Goal: Transaction & Acquisition: Purchase product/service

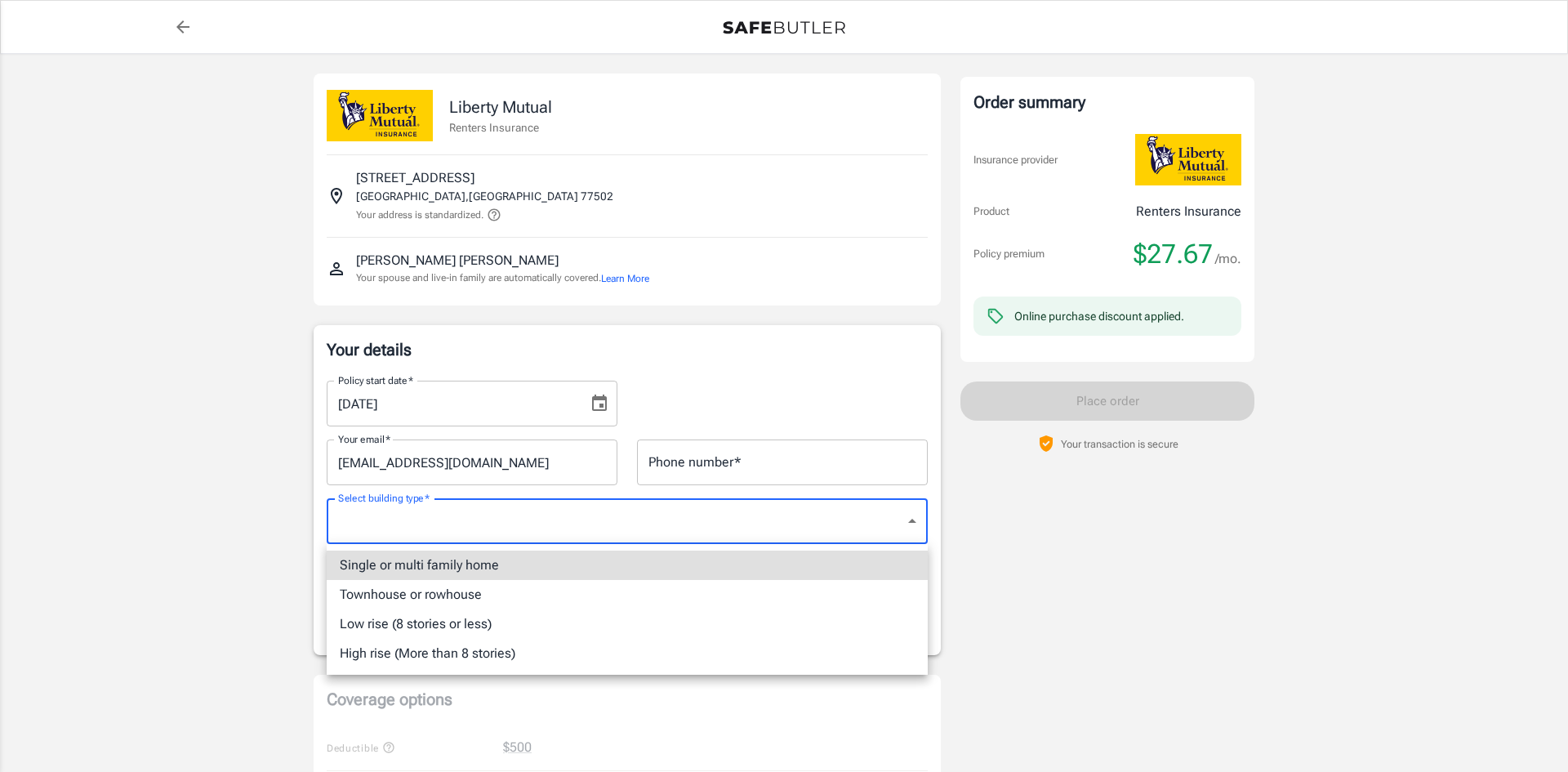
click at [368, 626] on li "Low rise (8 stories or less)" at bounding box center [626, 624] width 601 height 30
type input "lowrise"
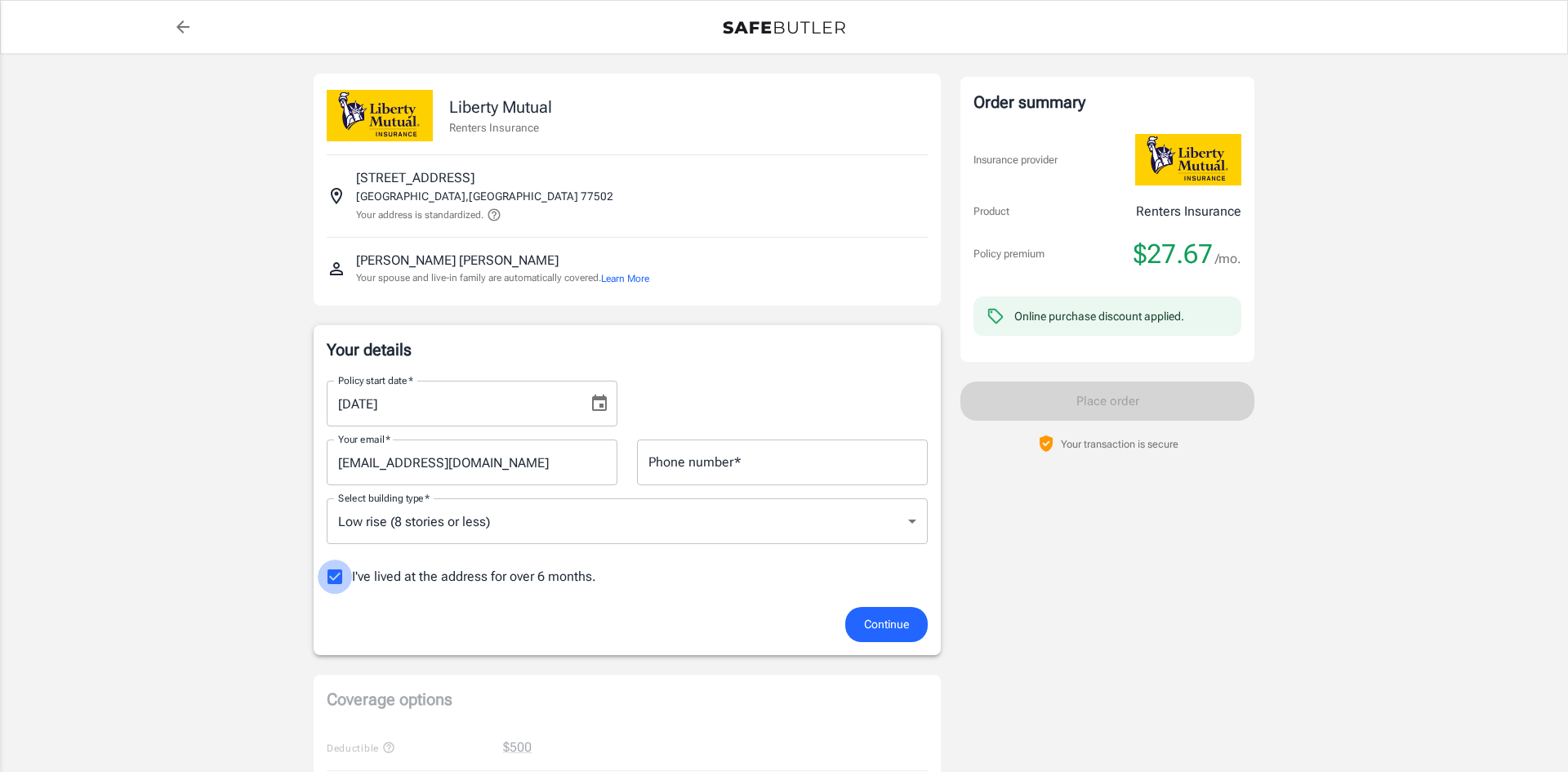
click at [331, 580] on input "I've lived at the address for over 6 months." at bounding box center [335, 577] width 35 height 35
checkbox input "false"
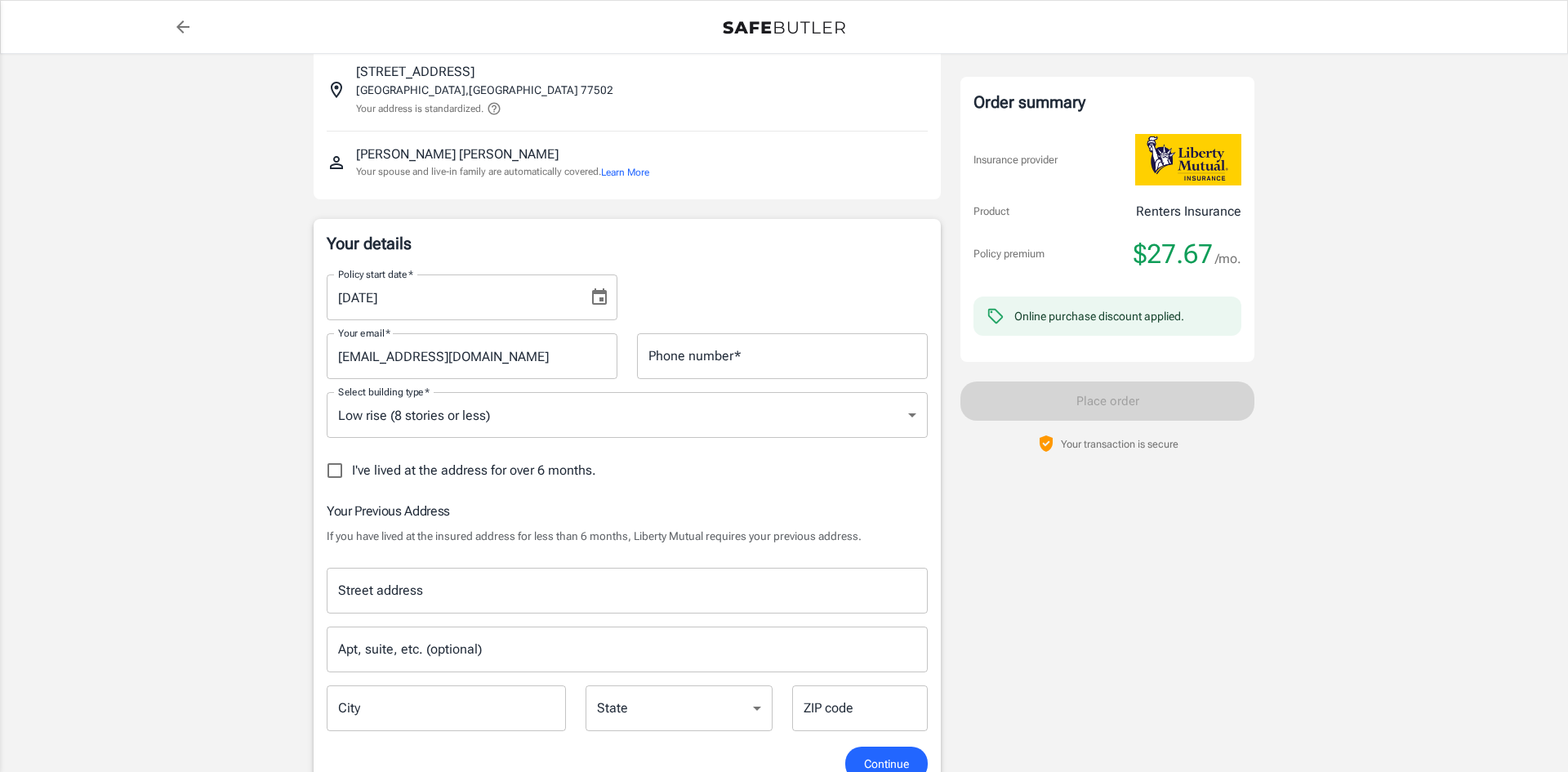
scroll to position [173, 0]
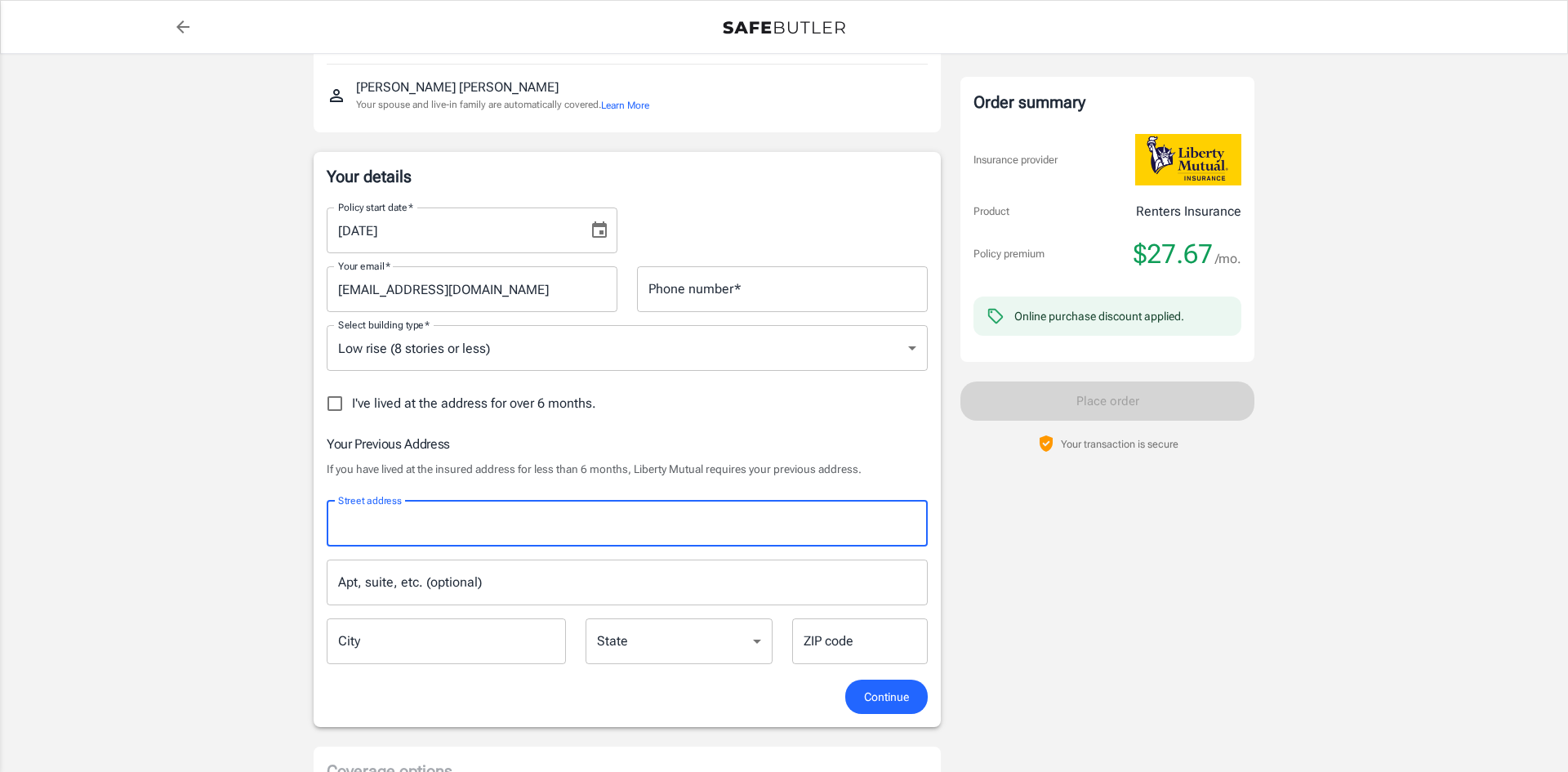
drag, startPoint x: 582, startPoint y: 531, endPoint x: 560, endPoint y: 540, distance: 23.8
click at [572, 536] on input "Street address" at bounding box center [626, 524] width 586 height 31
click at [523, 563] on span "[GEOGRAPHIC_DATA], [GEOGRAPHIC_DATA]" at bounding box center [606, 568] width 229 height 13
type input "[STREET_ADDRESS]"
type input "Lucedale"
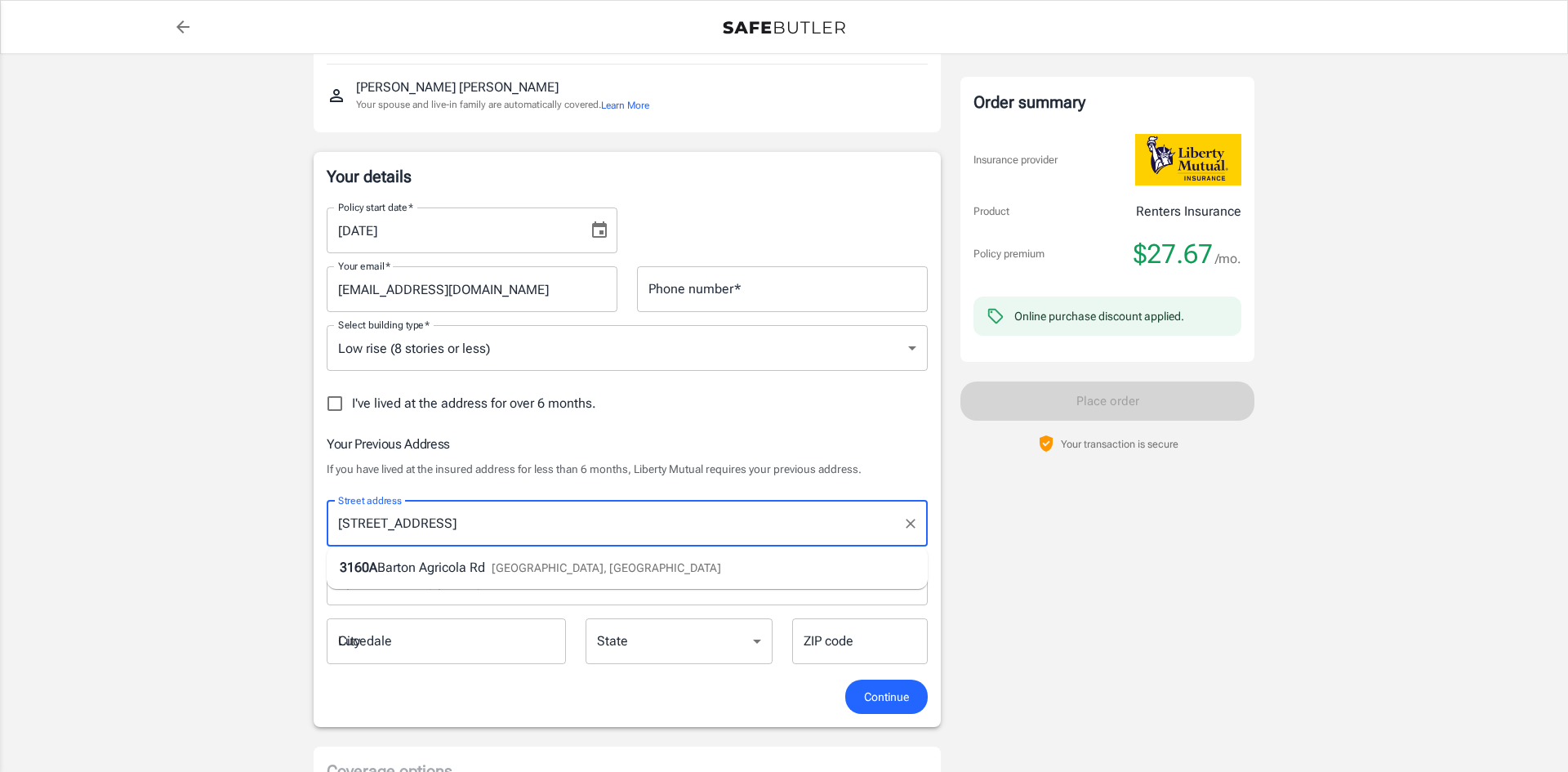
select select "MS"
type input "39452"
type input "[STREET_ADDRESS]"
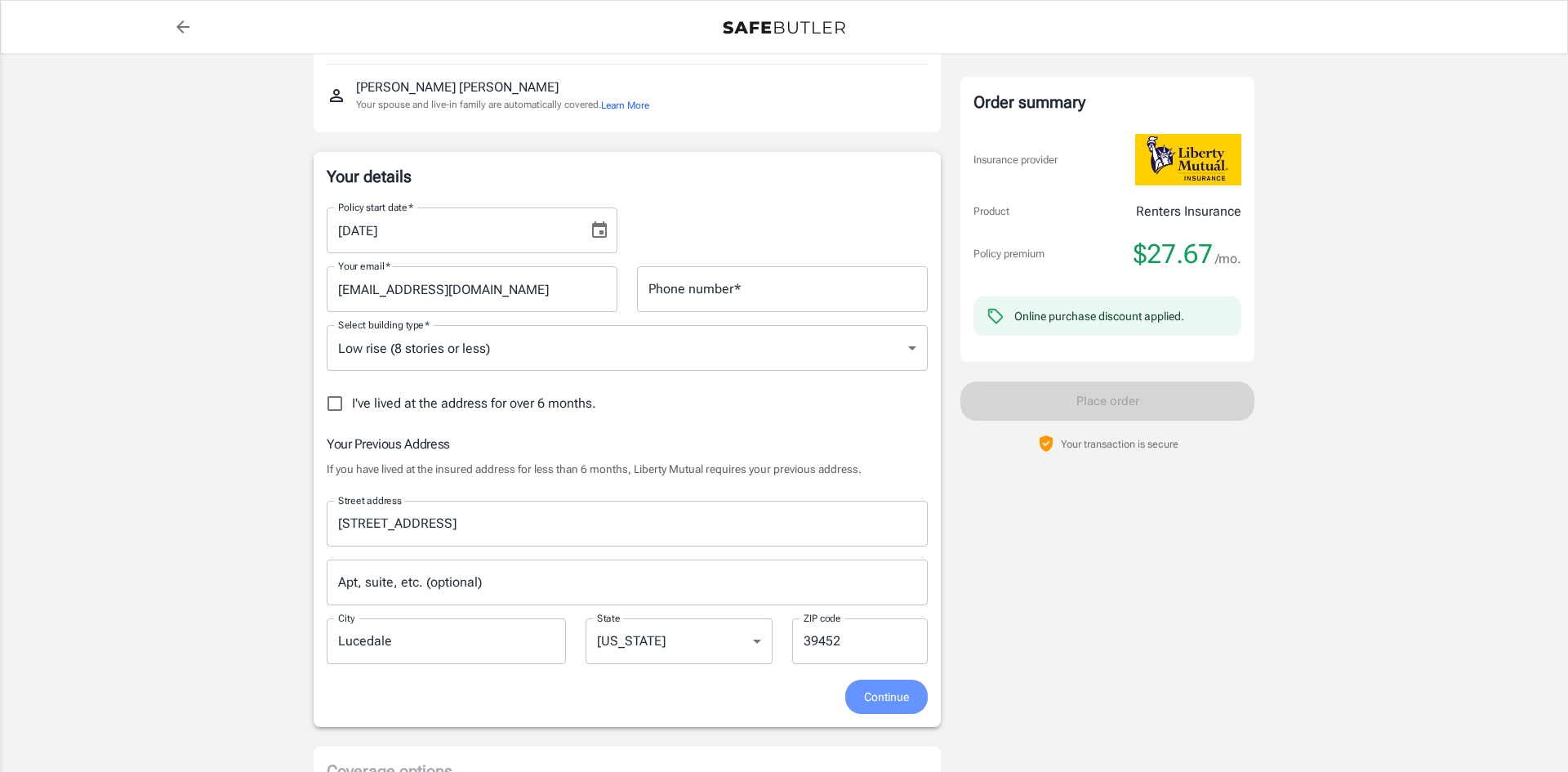
click at [881, 706] on span "Continue" at bounding box center [886, 697] width 45 height 21
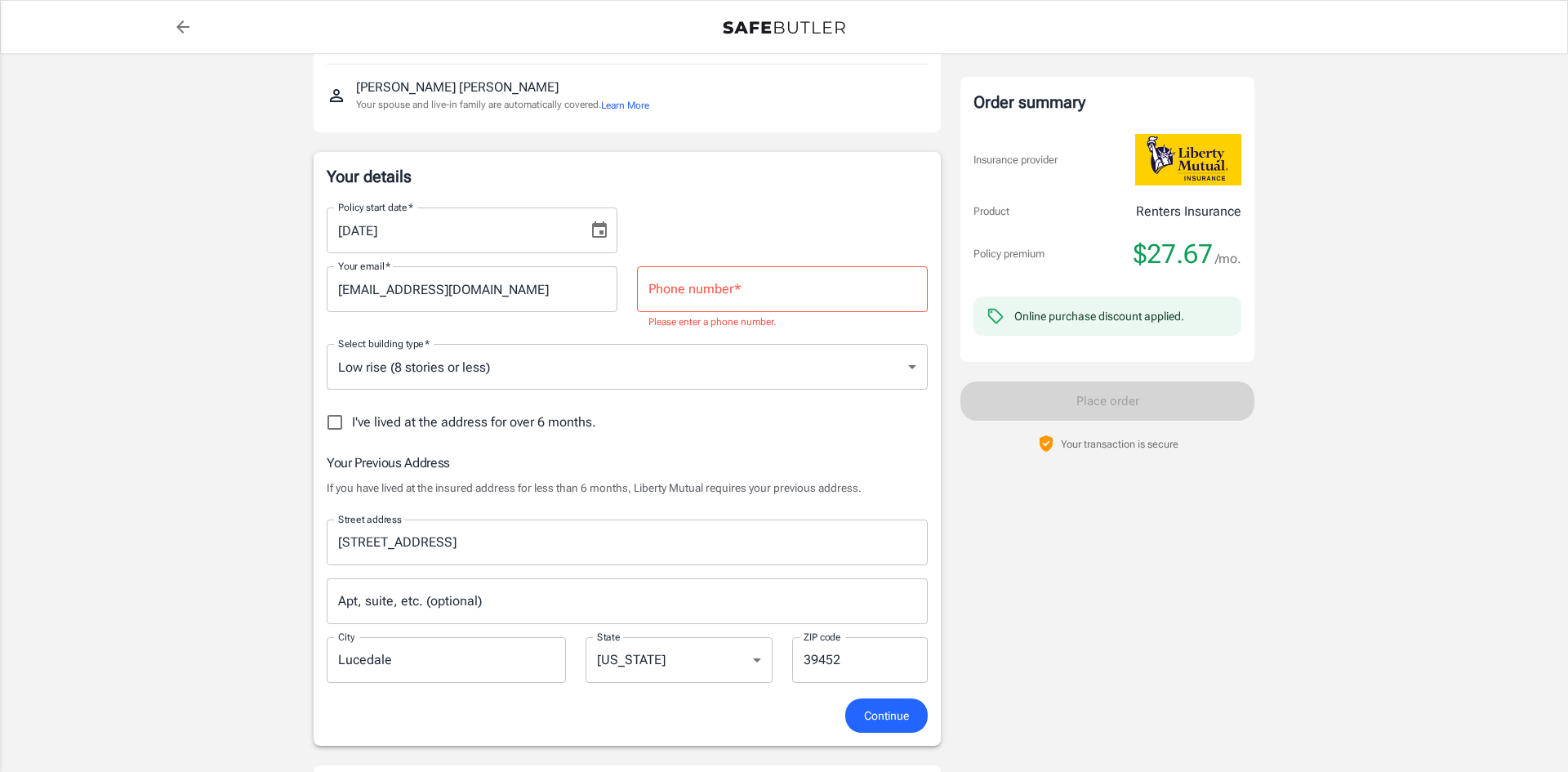
scroll to position [76, 0]
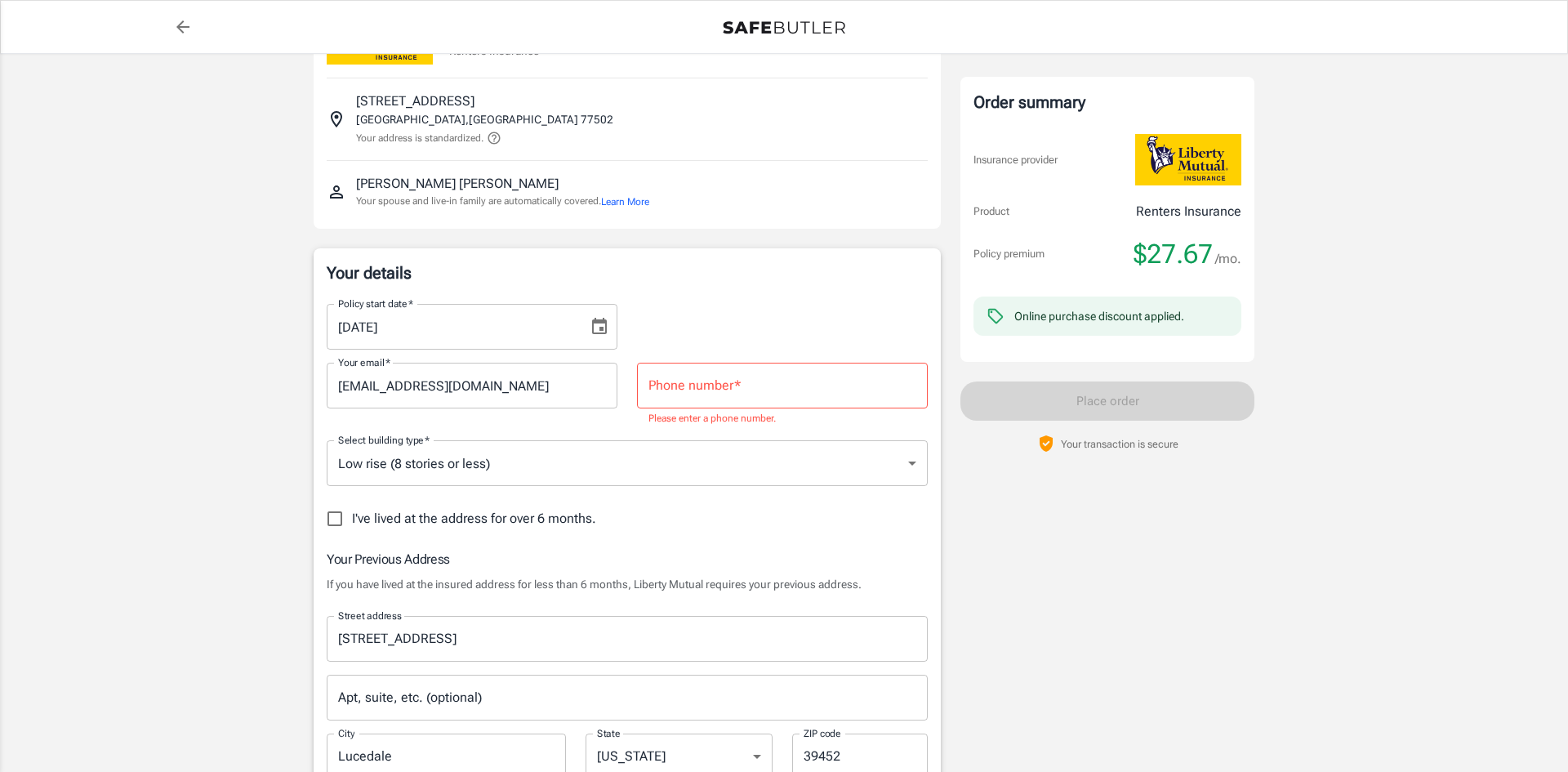
click at [794, 392] on input "Phone number   *" at bounding box center [782, 386] width 291 height 46
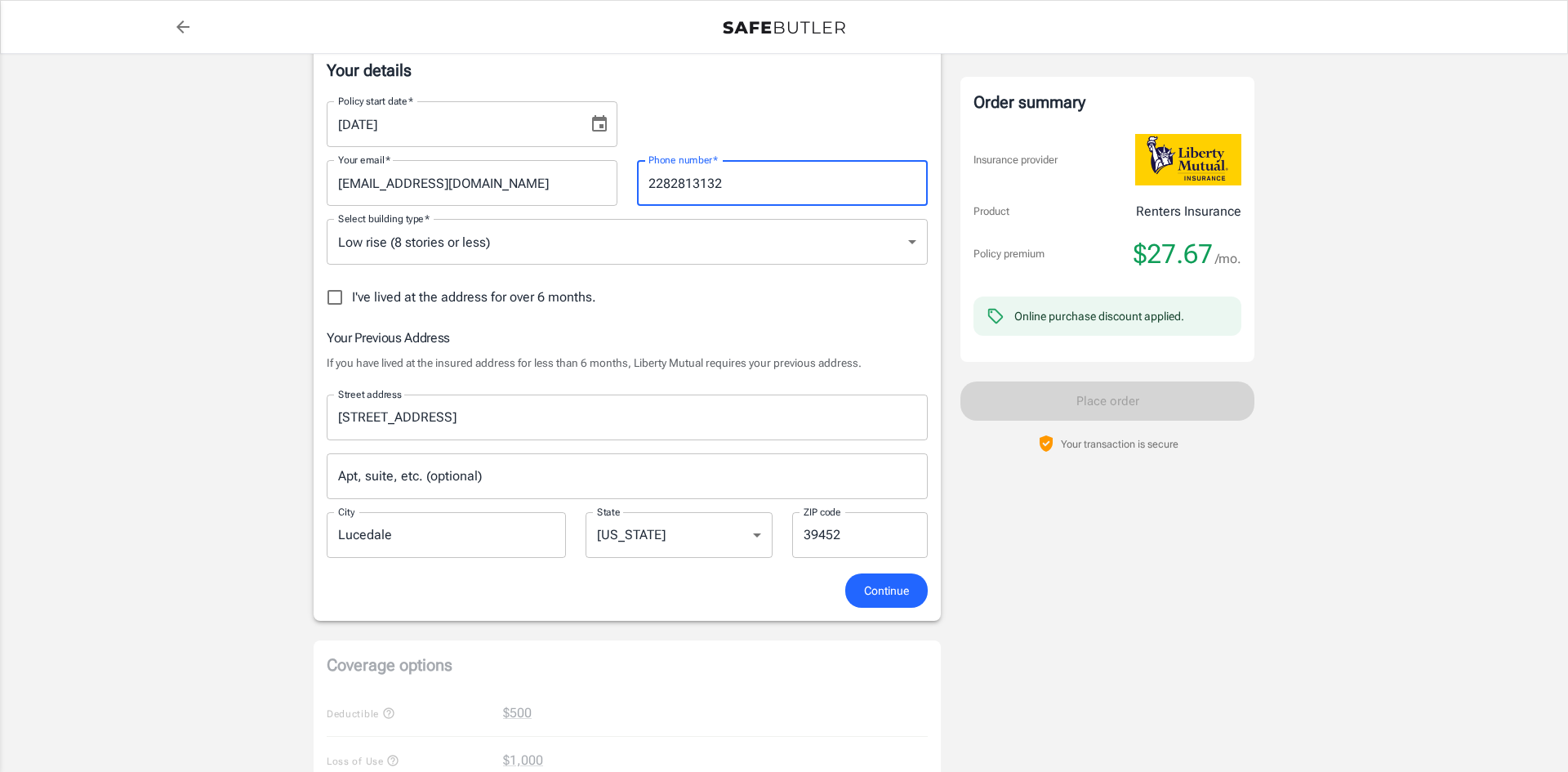
scroll to position [387, 0]
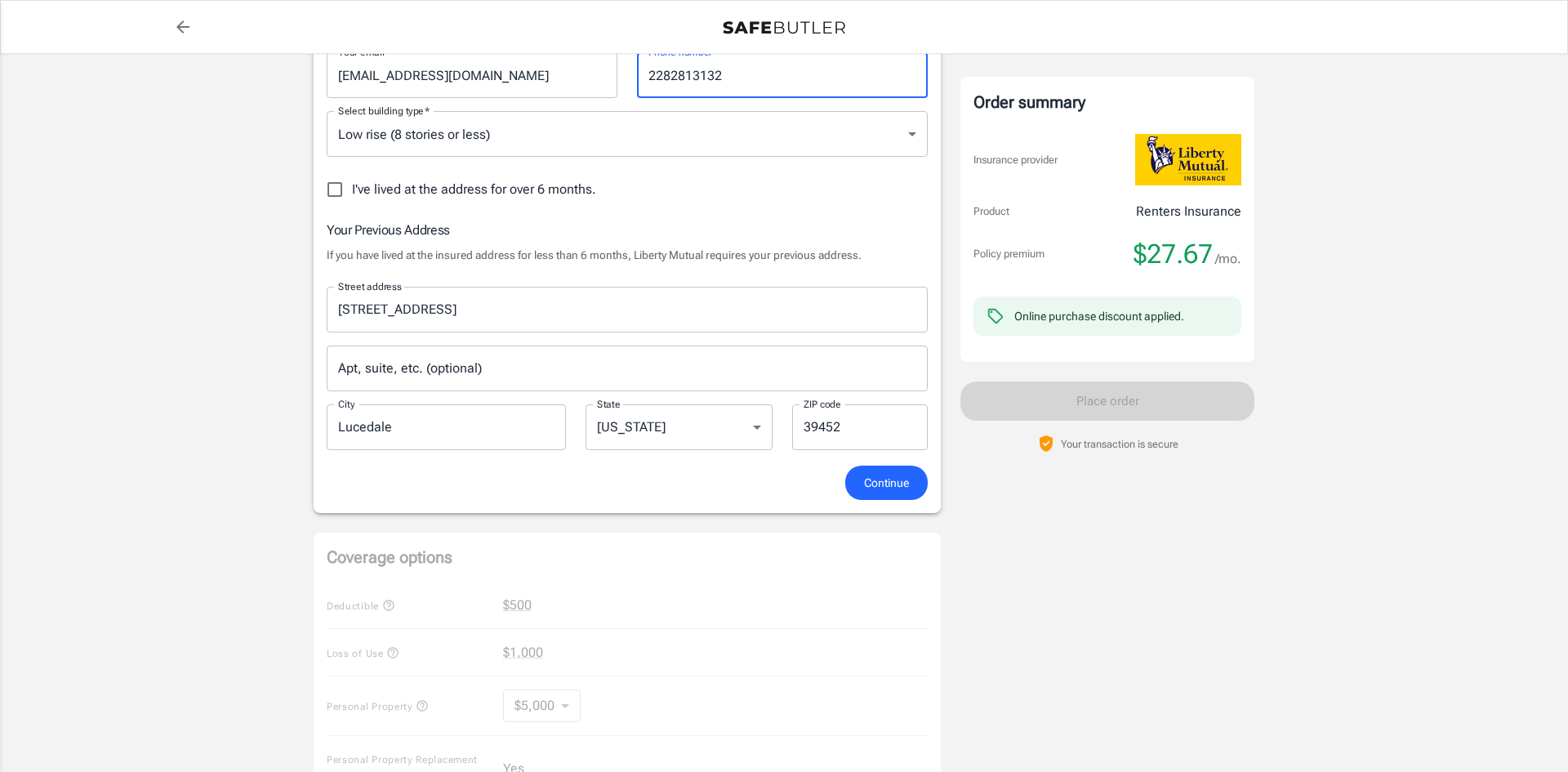
type input "2282813132"
click at [887, 491] on span "Continue" at bounding box center [886, 483] width 45 height 21
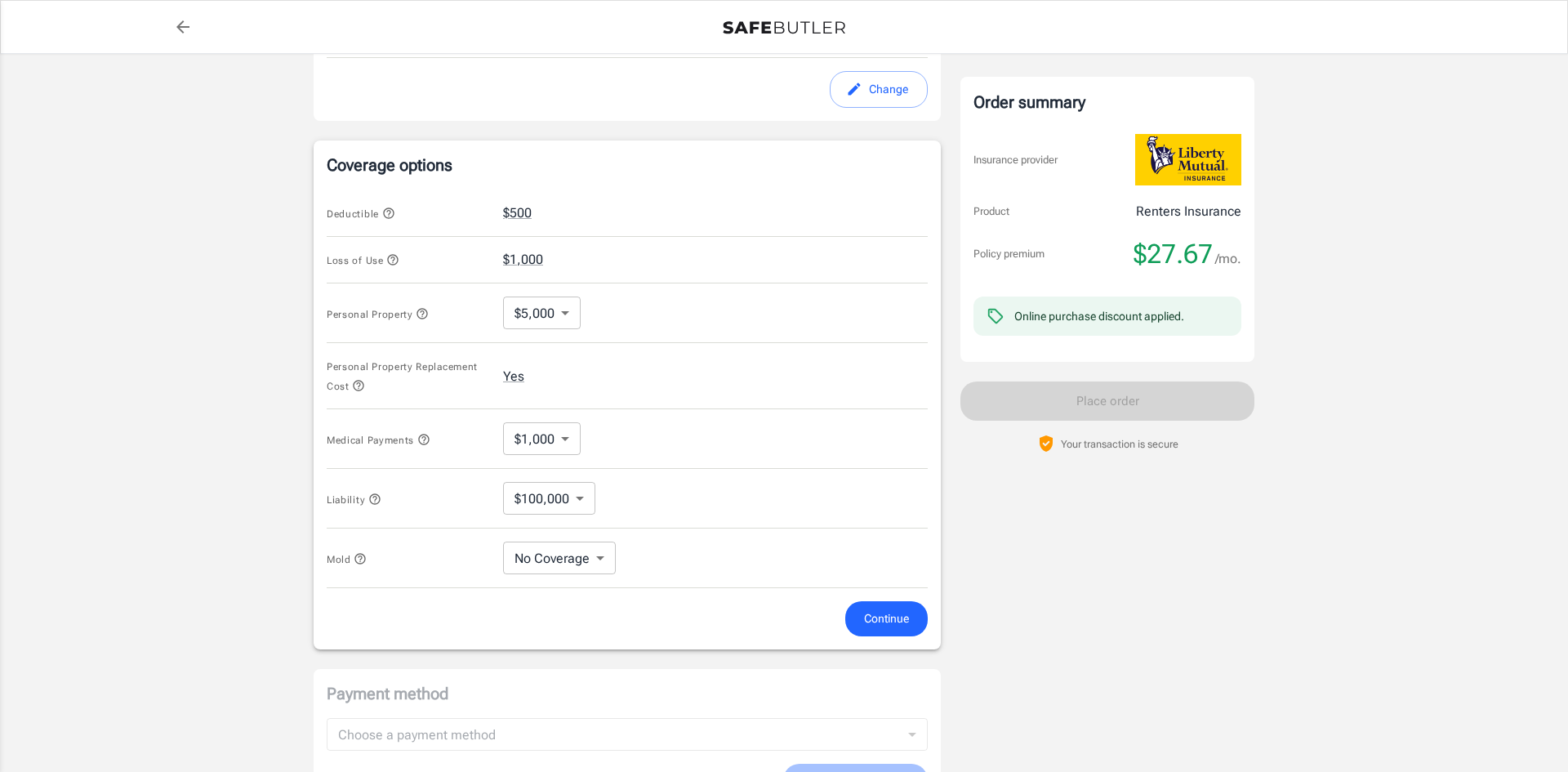
scroll to position [604, 0]
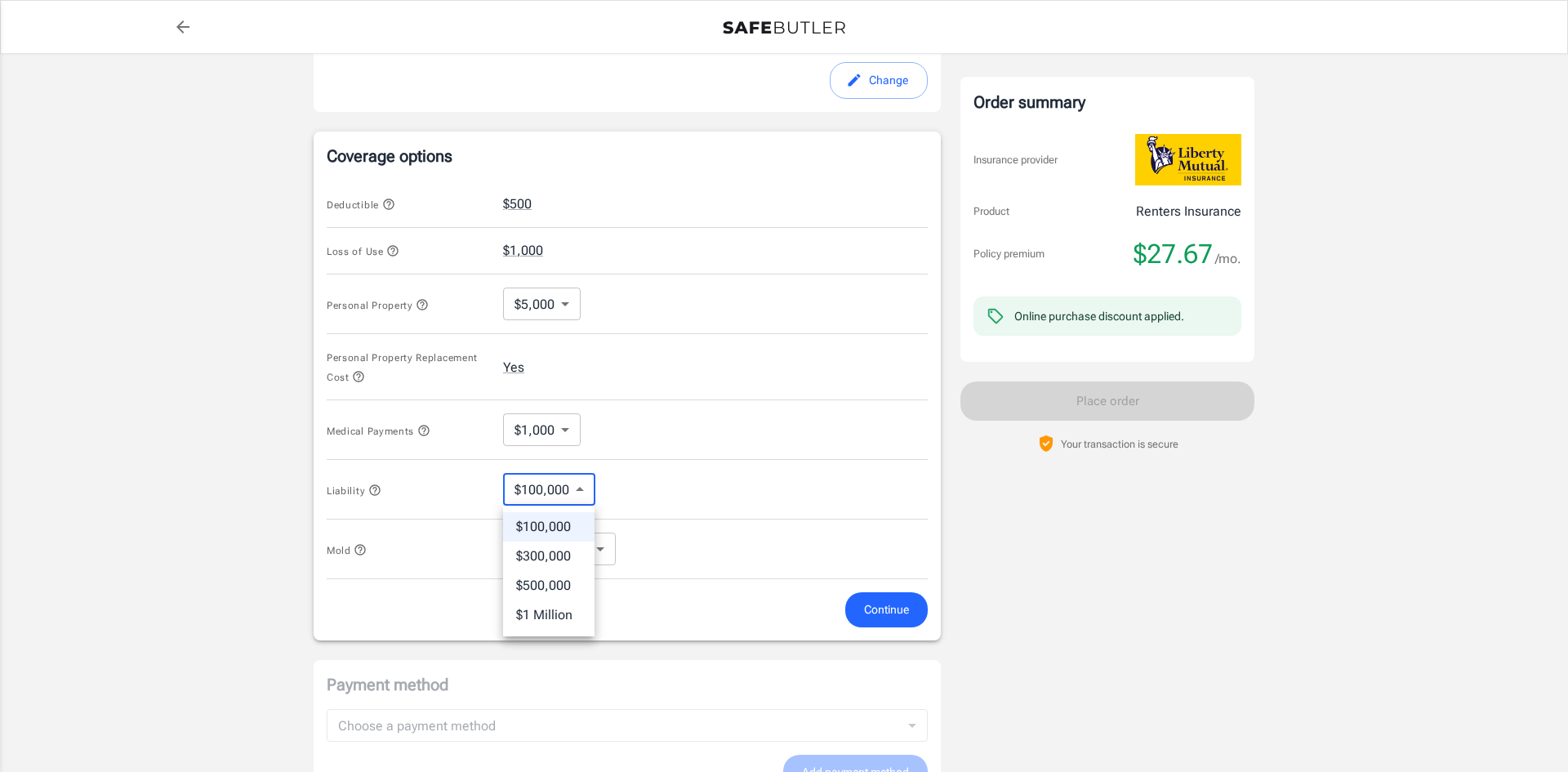
click at [581, 486] on body "Policy premium $ 27.67 /mo Liberty Mutual Renters Insurance [STREET_ADDRESS] Yo…" at bounding box center [784, 229] width 1568 height 1666
click at [581, 486] on div at bounding box center [784, 386] width 1568 height 772
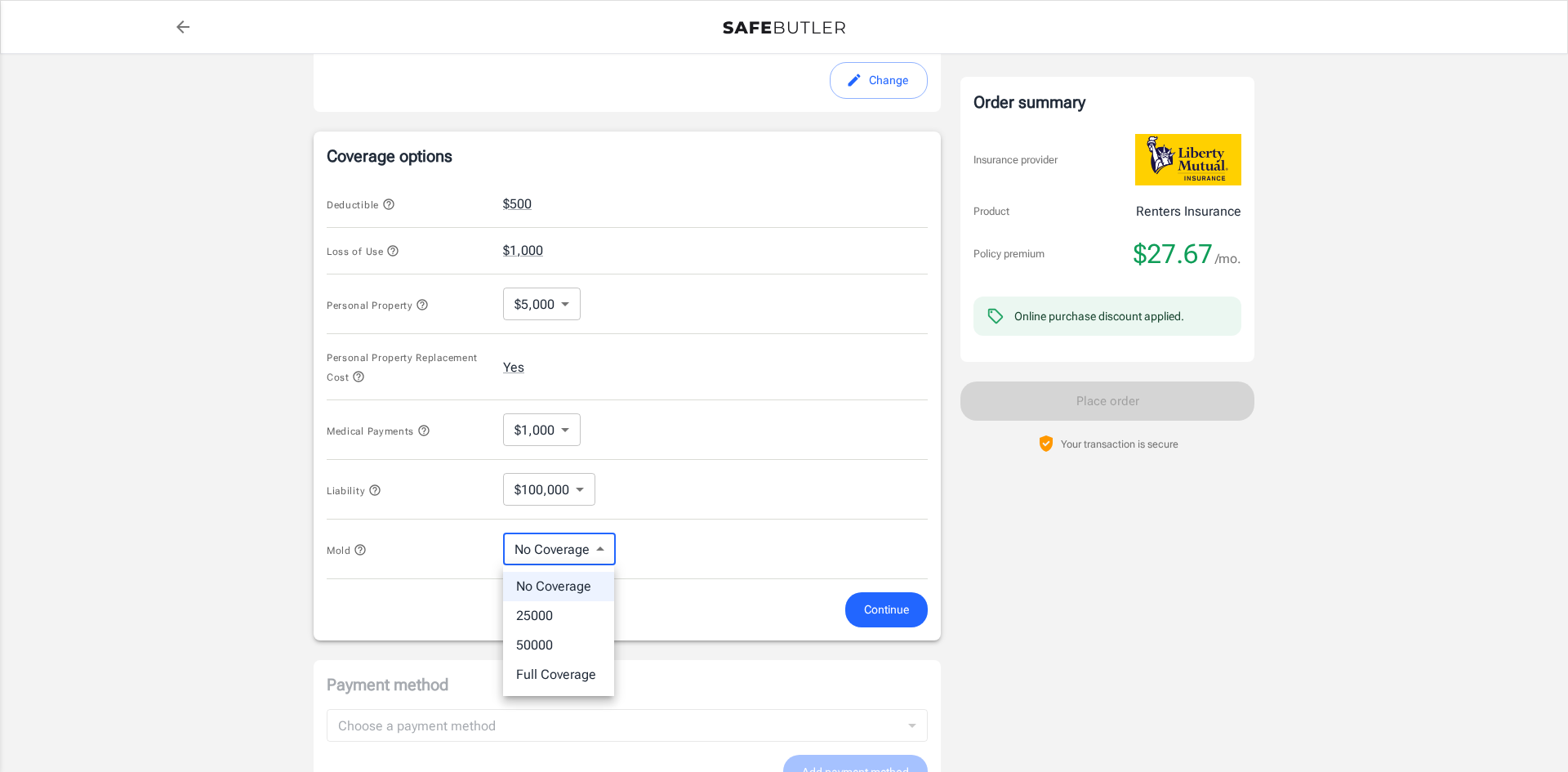
click at [597, 549] on body "Policy premium $ 27.67 /mo Liberty Mutual Renters Insurance [STREET_ADDRESS] Yo…" at bounding box center [784, 229] width 1568 height 1666
click at [597, 549] on div at bounding box center [784, 386] width 1568 height 772
click at [882, 602] on span "Continue" at bounding box center [886, 609] width 45 height 21
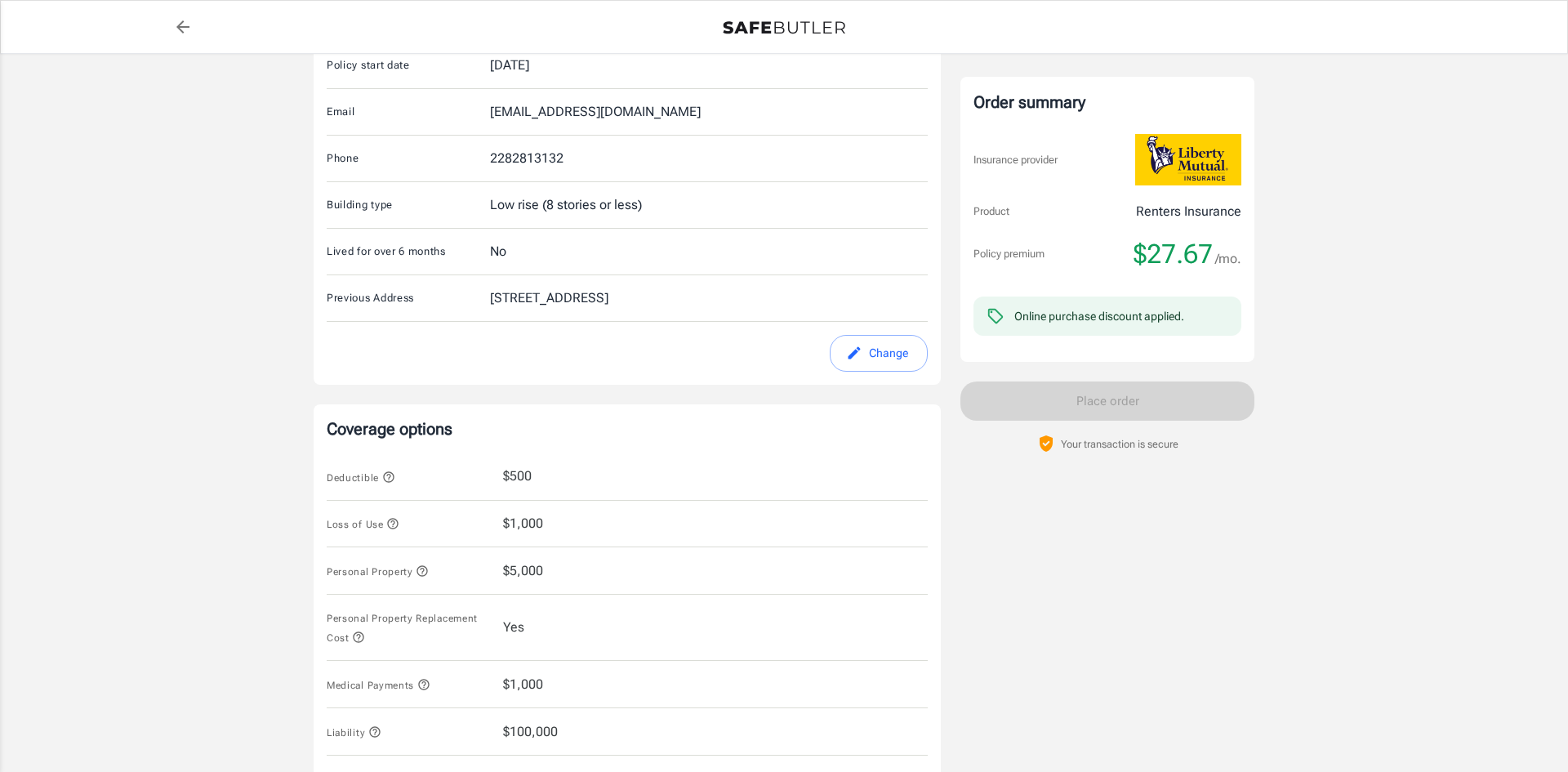
scroll to position [324, 0]
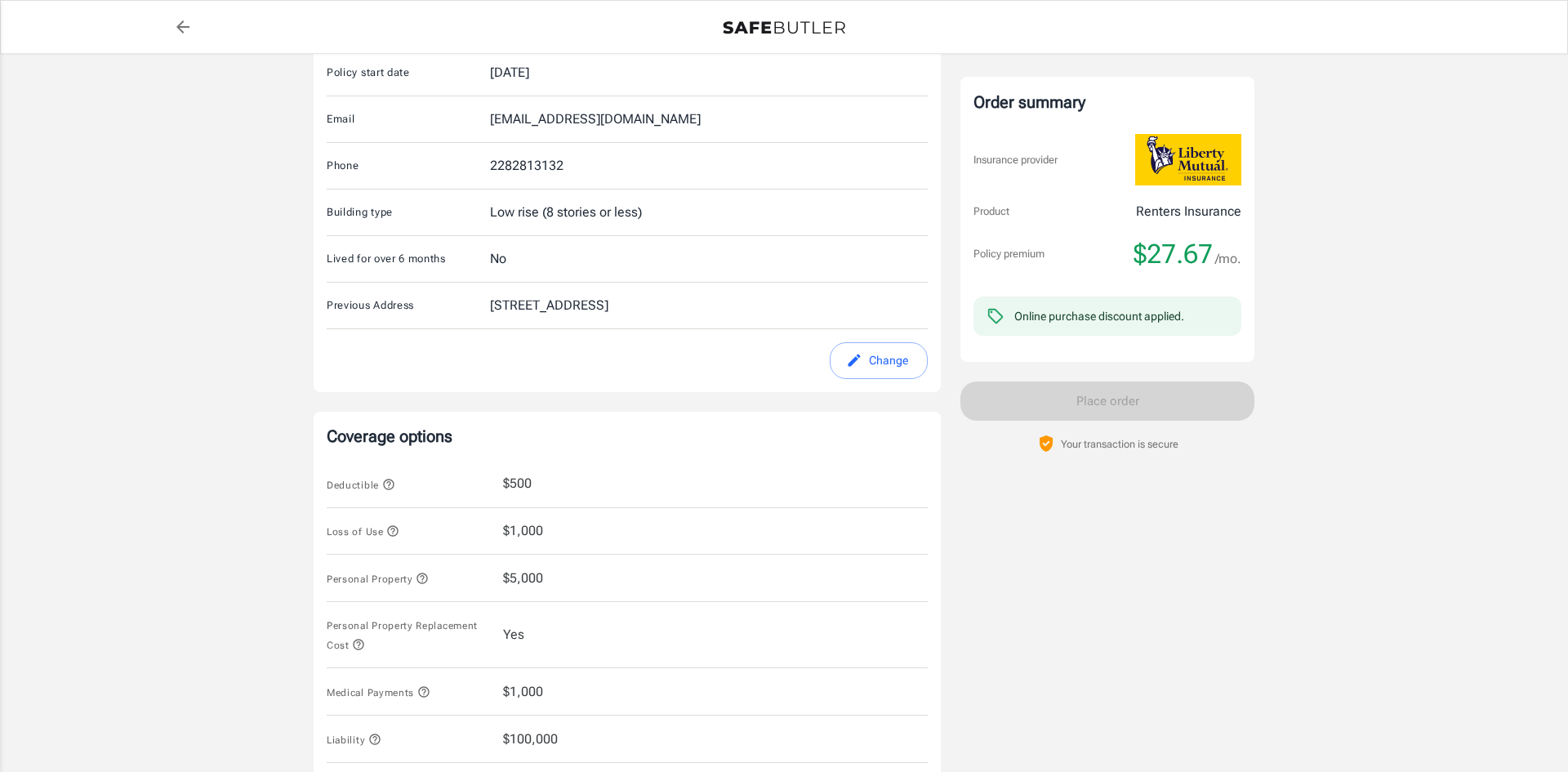
click at [389, 481] on icon "button" at bounding box center [388, 483] width 11 height 11
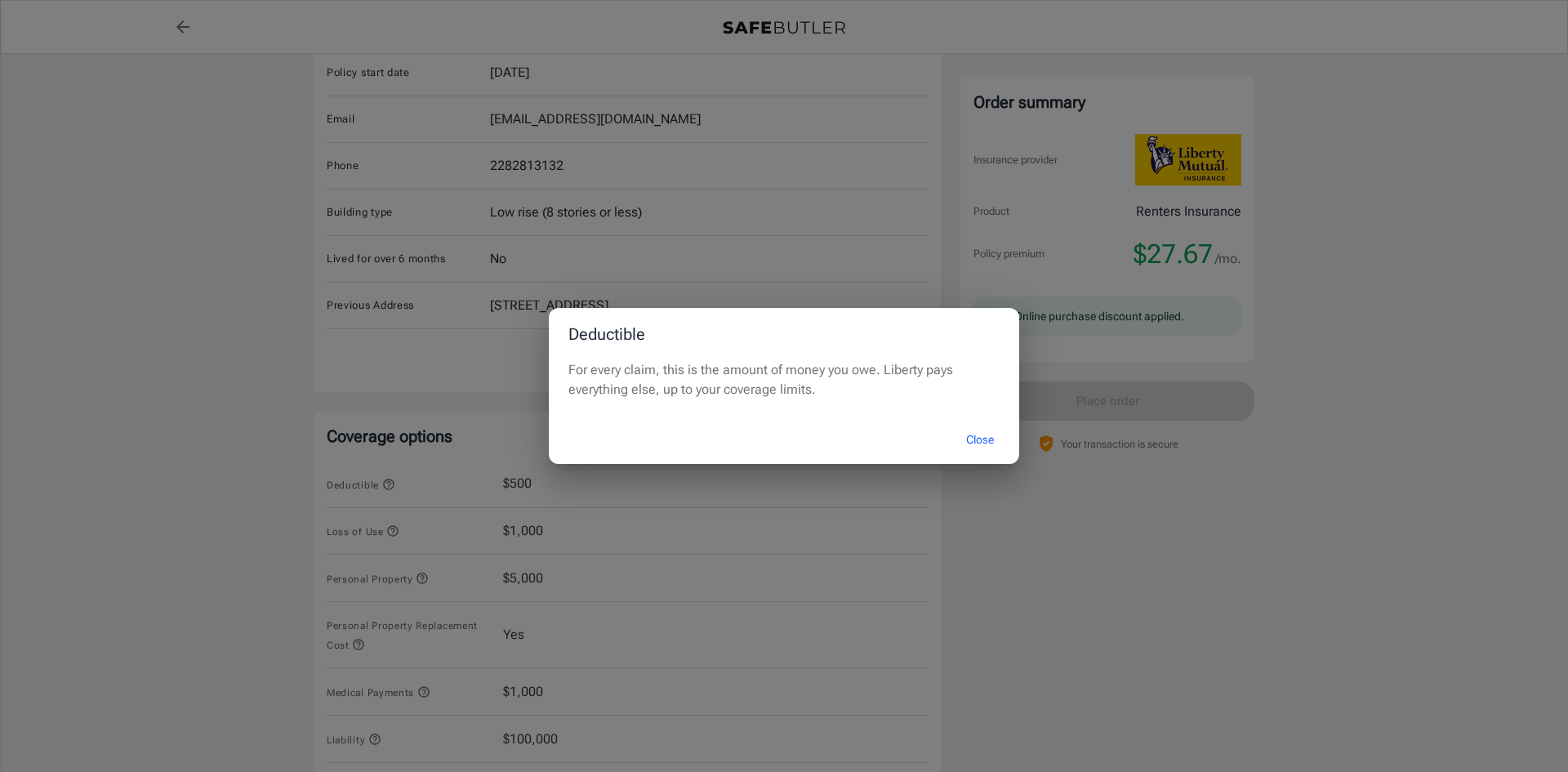
click at [977, 441] on button "Close" at bounding box center [980, 440] width 65 height 35
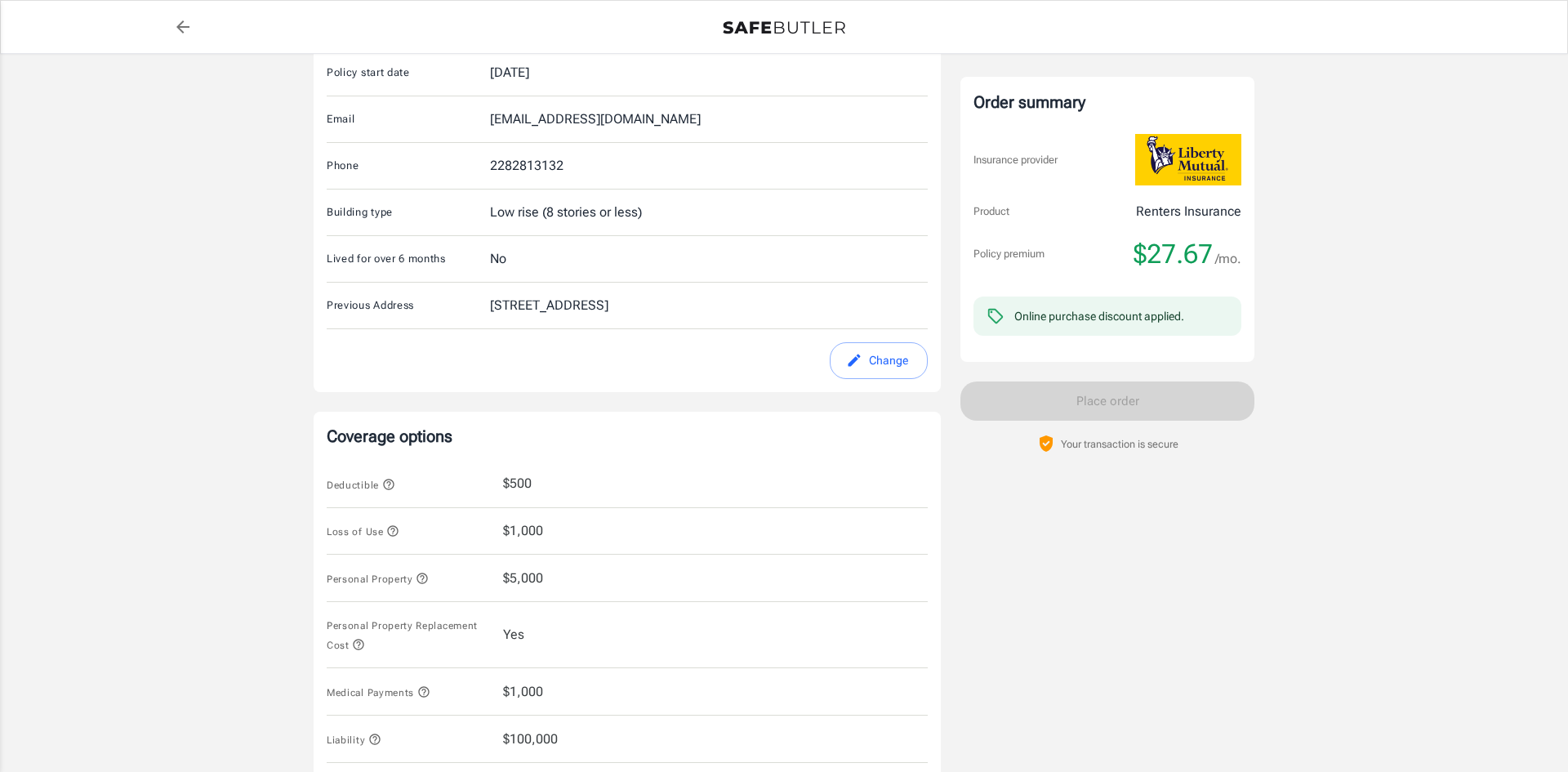
click at [515, 483] on span "$500" at bounding box center [517, 483] width 29 height 20
drag, startPoint x: 544, startPoint y: 475, endPoint x: 477, endPoint y: 489, distance: 68.4
click at [477, 489] on div "Deductible $500" at bounding box center [626, 484] width 601 height 48
click at [333, 479] on button "Deductible" at bounding box center [360, 484] width 68 height 20
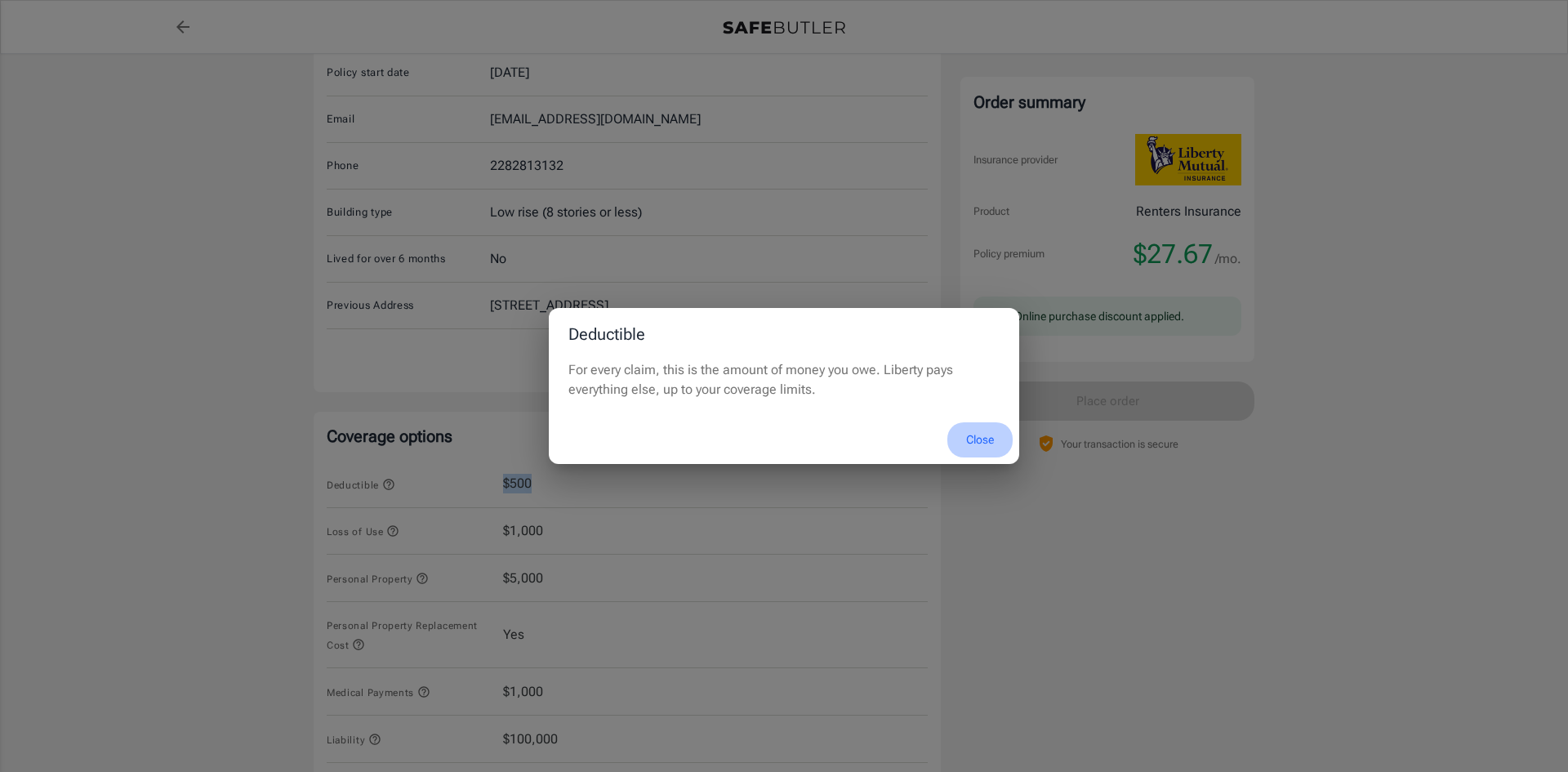
drag, startPoint x: 975, startPoint y: 437, endPoint x: 932, endPoint y: 451, distance: 45.2
click at [975, 437] on button "Close" at bounding box center [980, 440] width 65 height 35
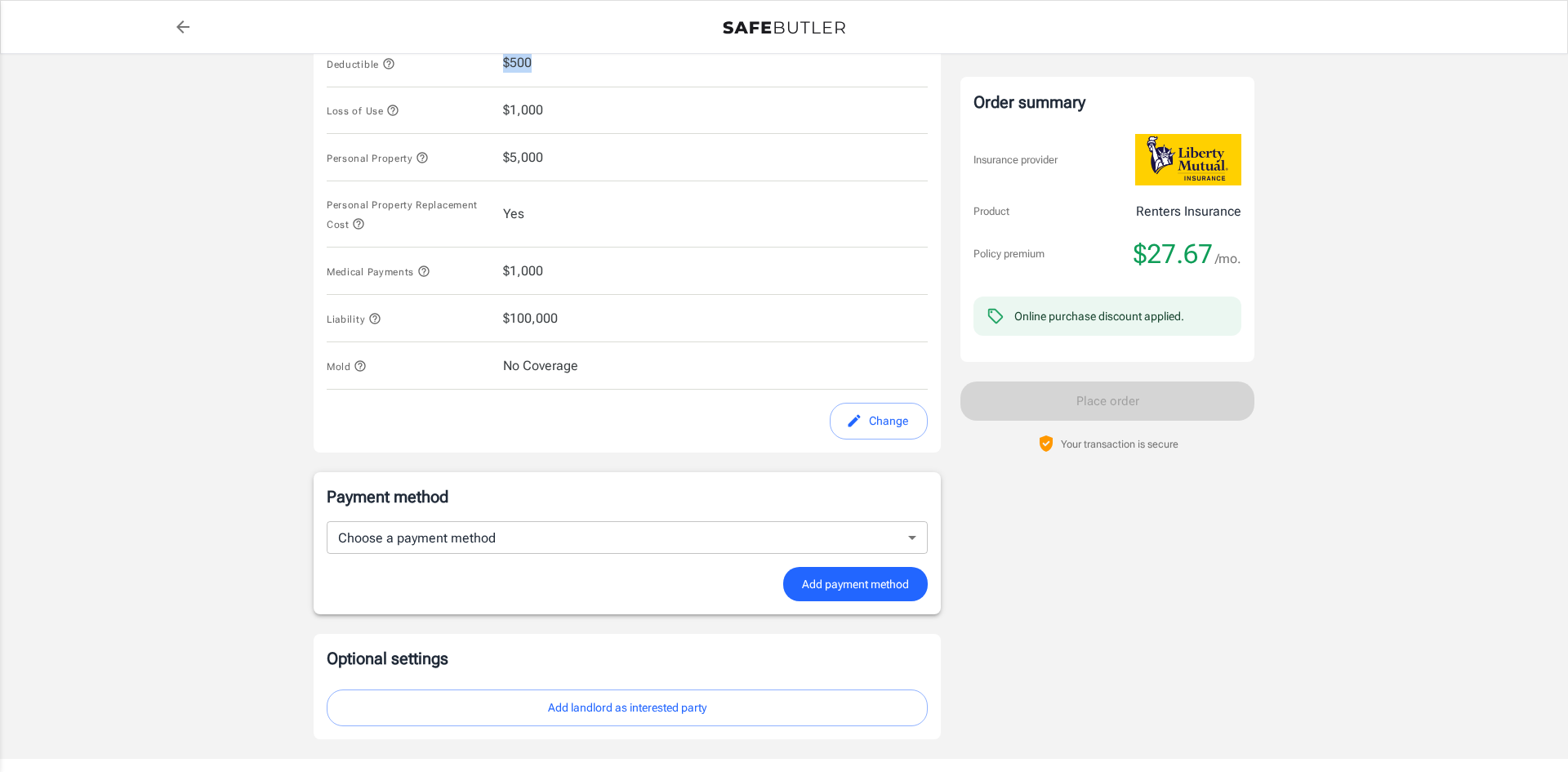
scroll to position [846, 0]
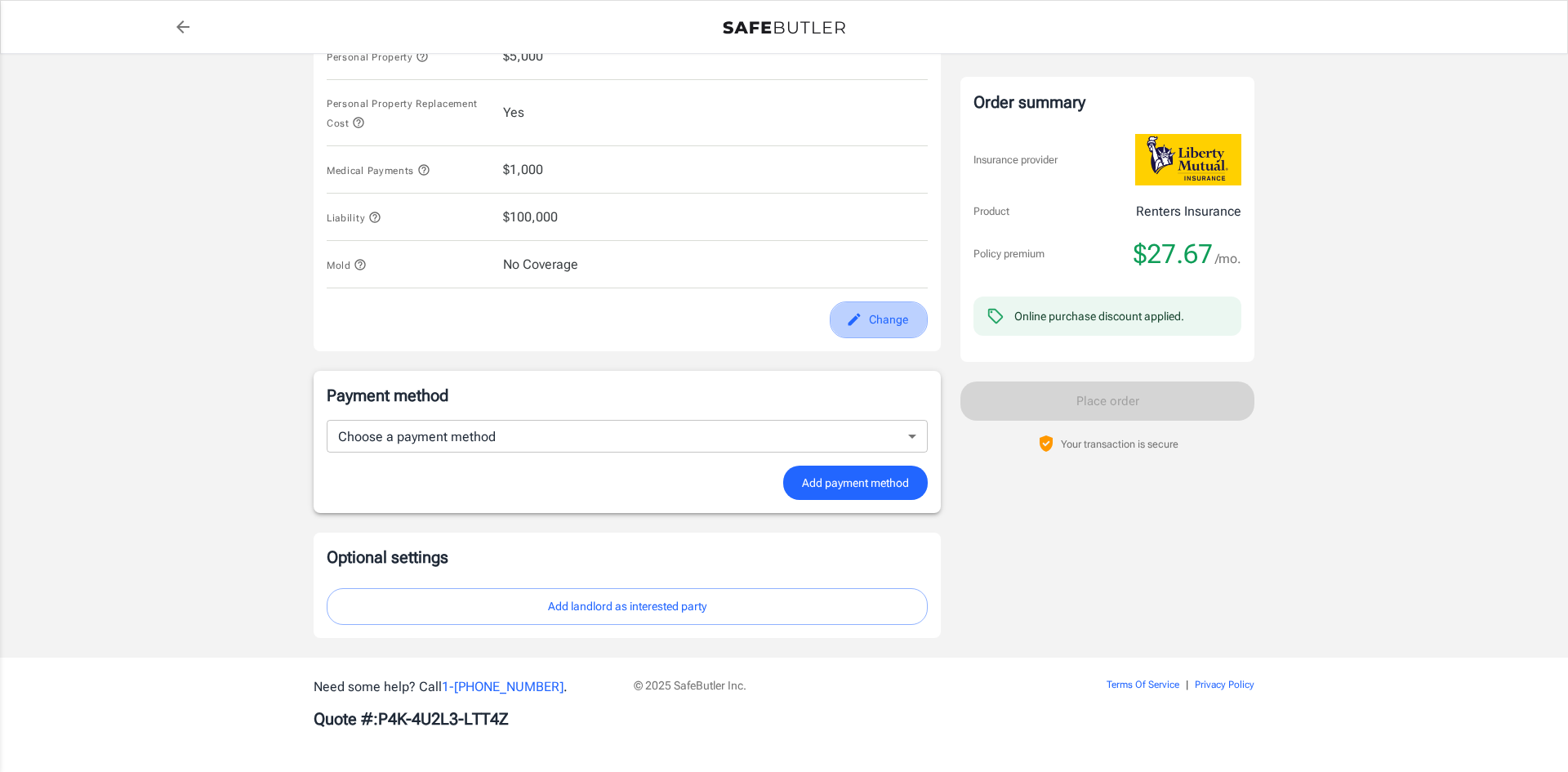
click at [867, 326] on button "Change" at bounding box center [879, 320] width 98 height 37
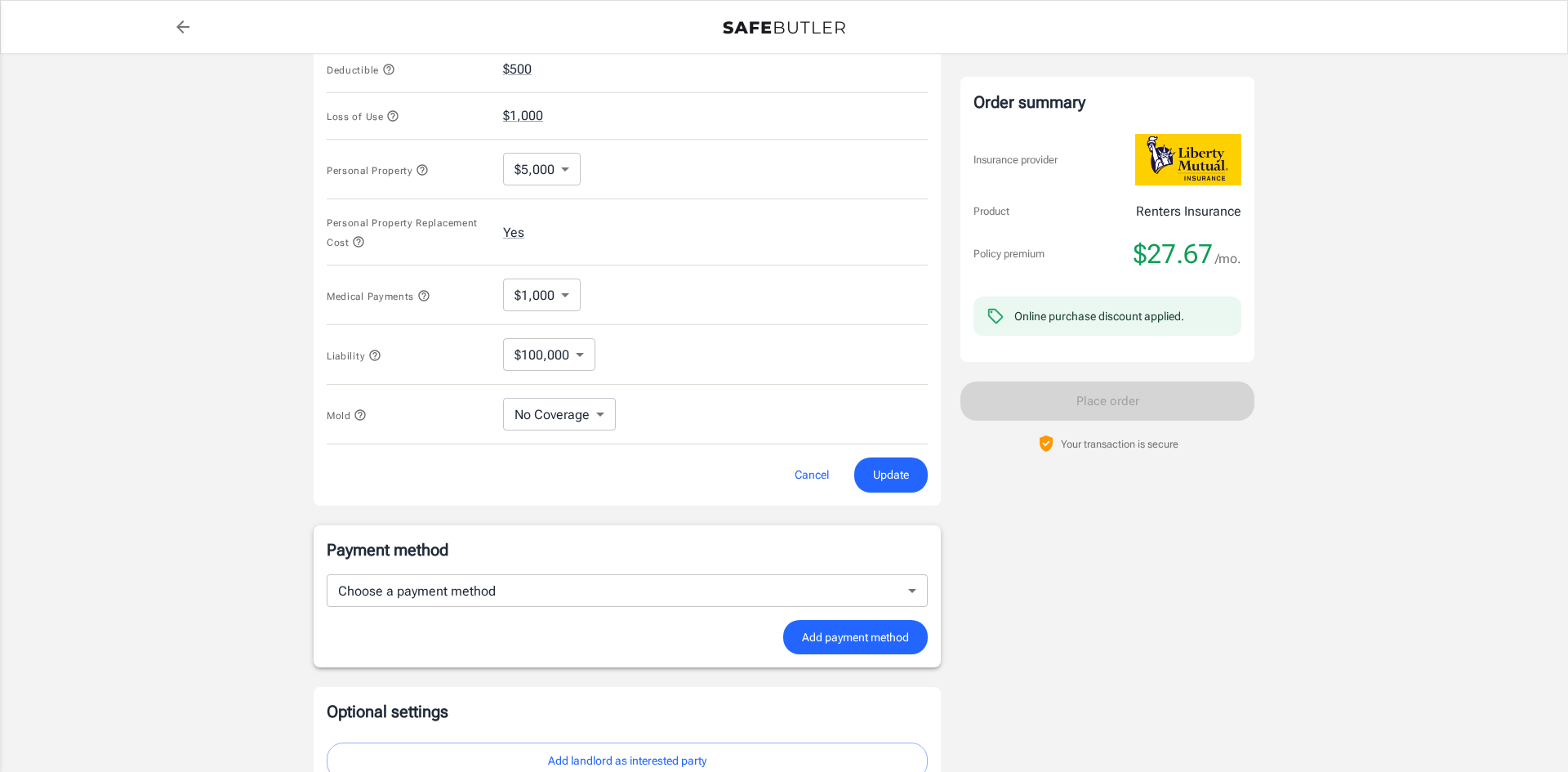
scroll to position [607, 0]
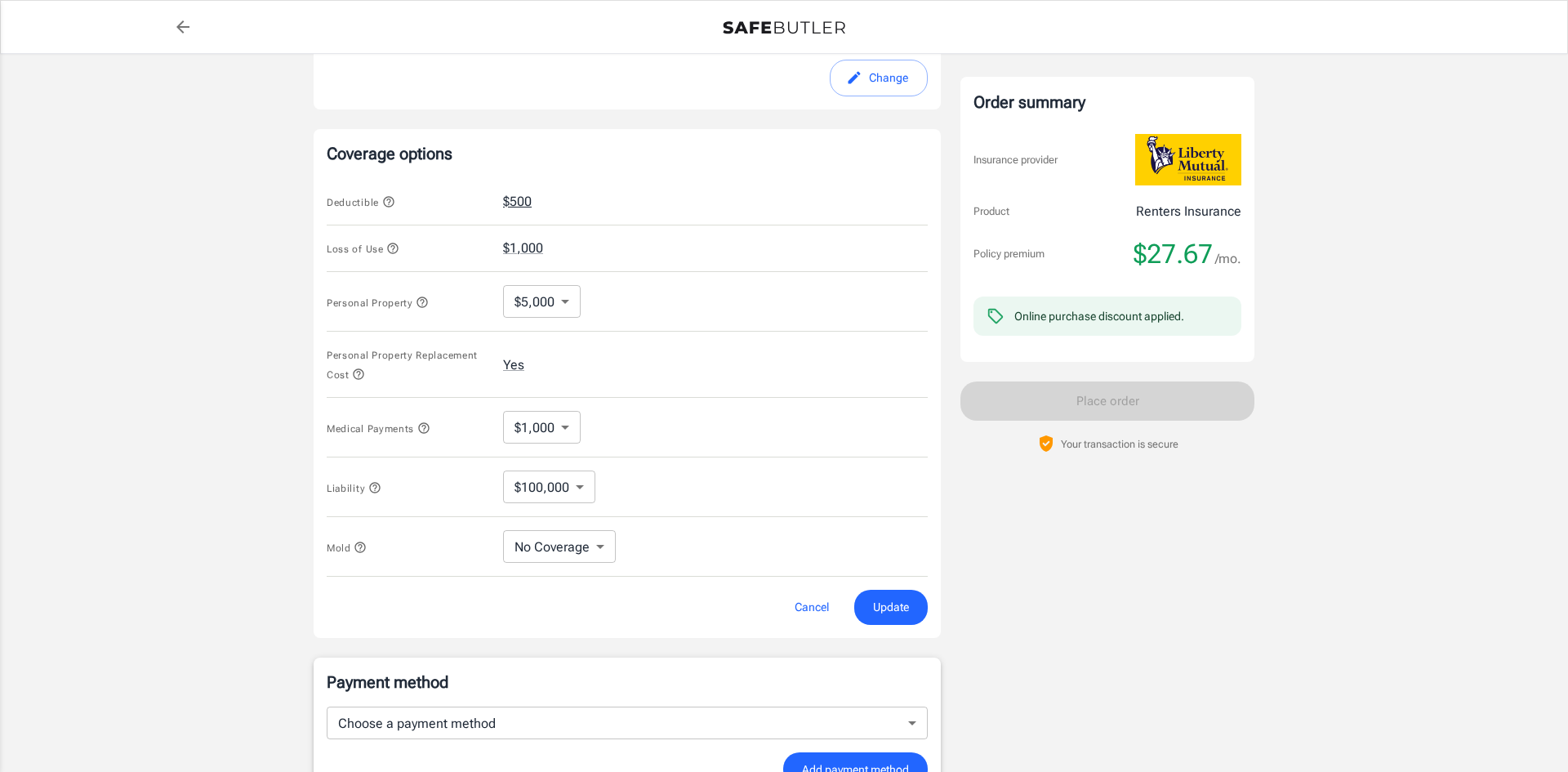
click at [510, 201] on button "$500" at bounding box center [517, 202] width 29 height 20
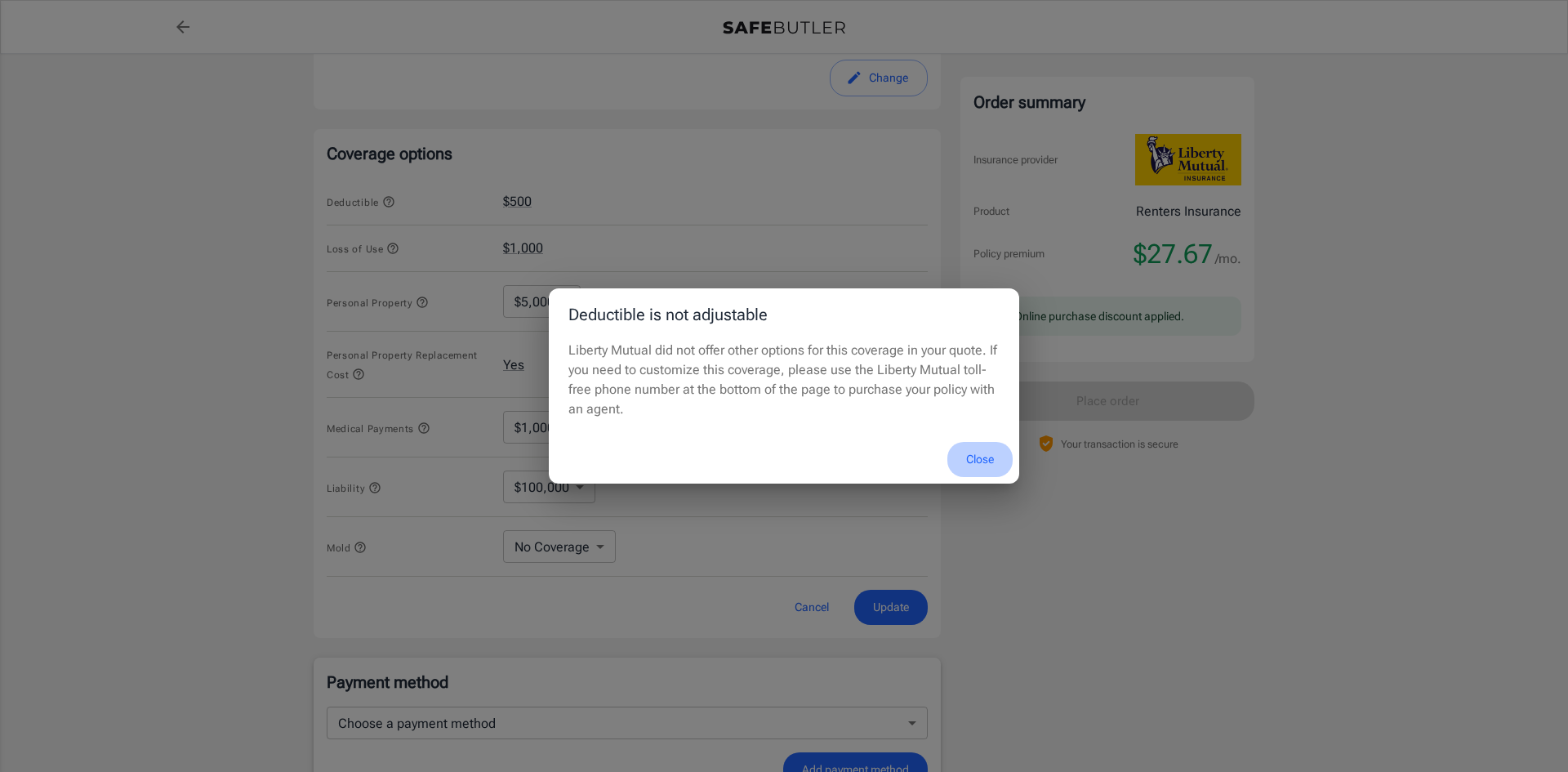
click at [978, 460] on button "Close" at bounding box center [980, 460] width 65 height 35
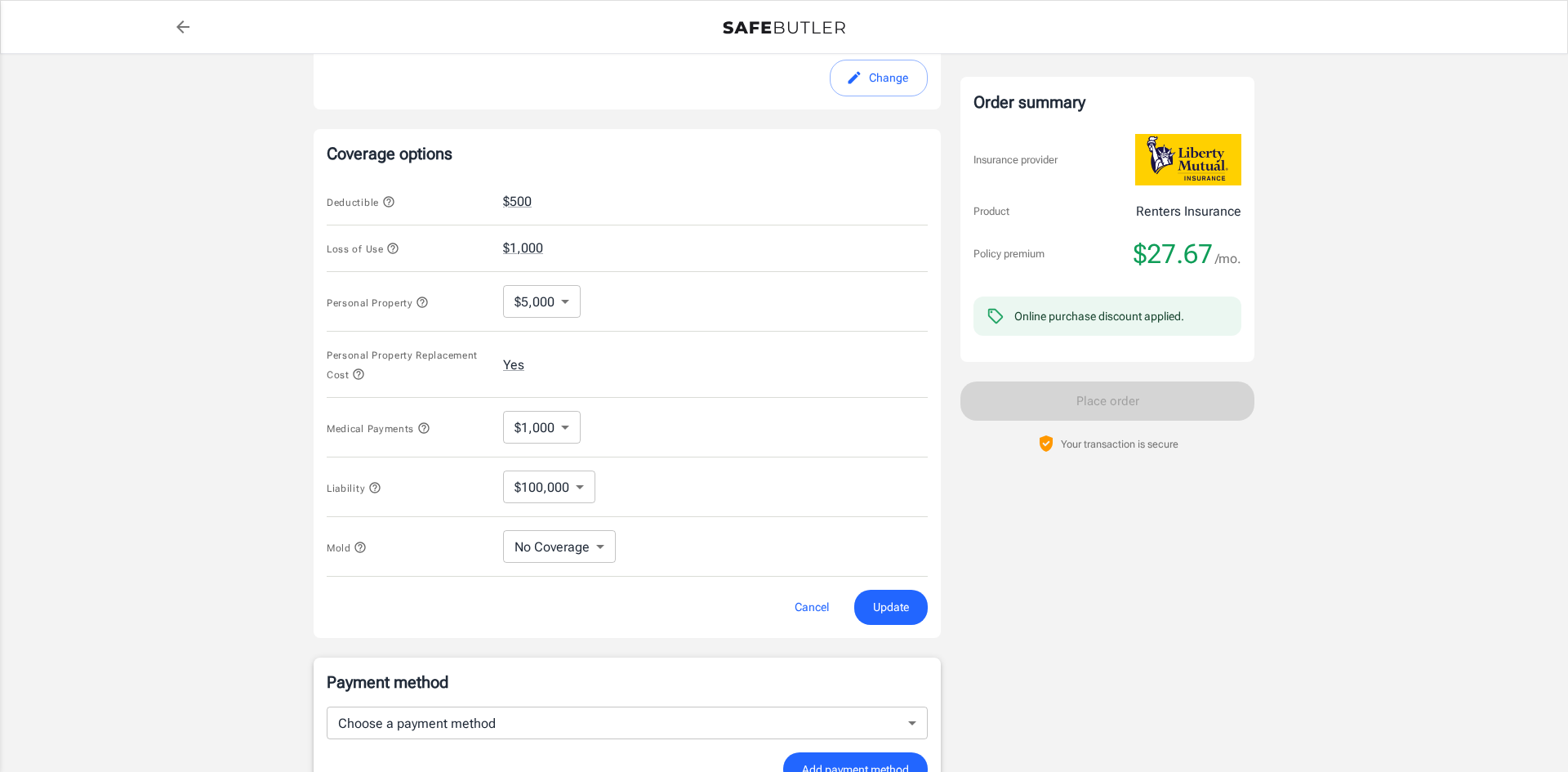
click at [556, 420] on body "Policy premium $ 27.67 /mo Liberty Mutual Renters Insurance [STREET_ADDRESS] Yo…" at bounding box center [784, 226] width 1568 height 1666
click at [563, 428] on div at bounding box center [784, 386] width 1568 height 772
click at [565, 299] on body "Policy premium $ 27.67 /mo Liberty Mutual Renters Insurance [STREET_ADDRESS] Yo…" at bounding box center [784, 226] width 1568 height 1666
click at [565, 298] on div at bounding box center [784, 386] width 1568 height 772
click at [574, 490] on body "Policy premium $ 27.67 /mo Liberty Mutual Renters Insurance [STREET_ADDRESS] Yo…" at bounding box center [784, 226] width 1568 height 1666
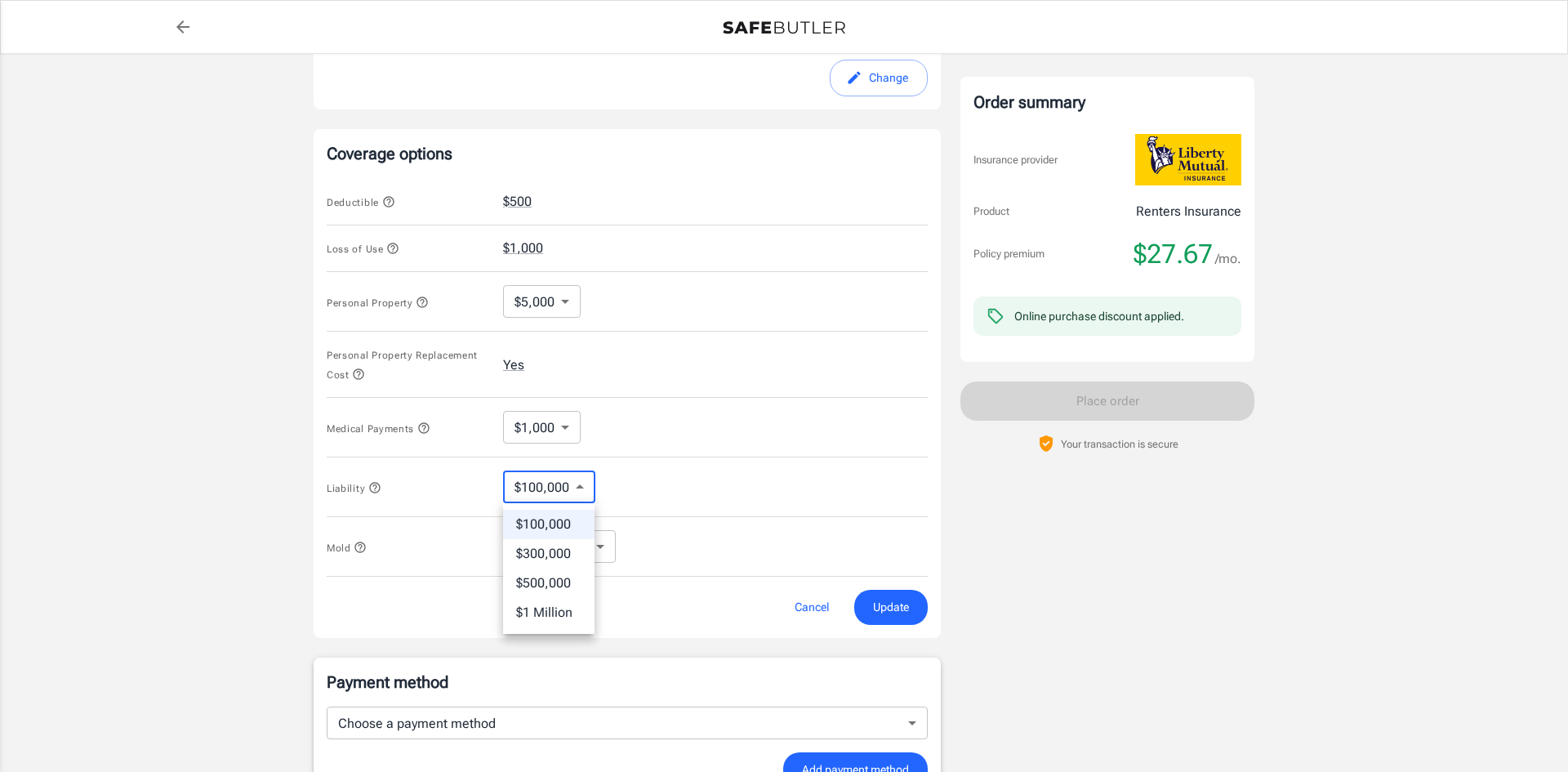
click at [574, 490] on div at bounding box center [784, 386] width 1568 height 772
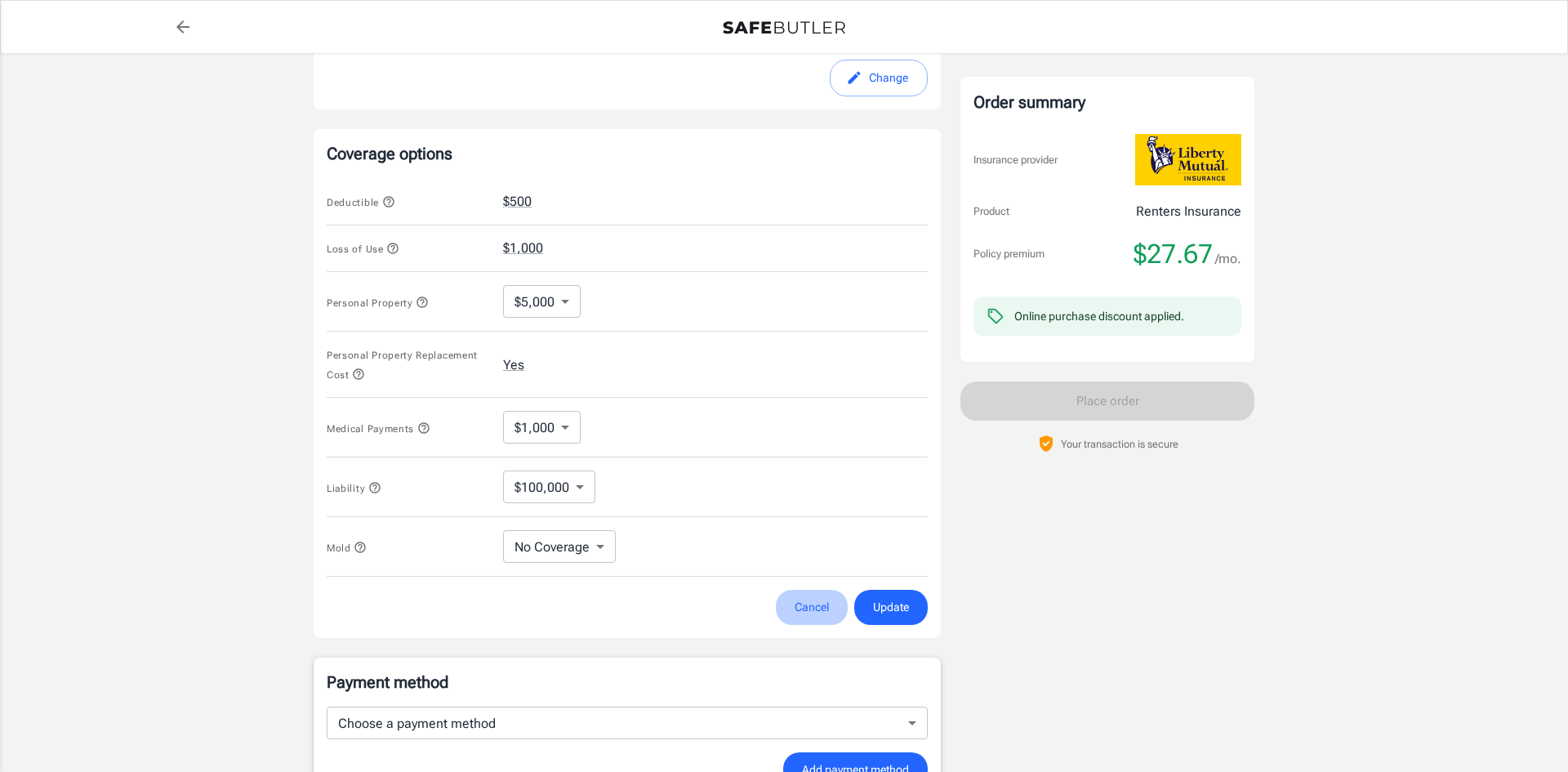
drag, startPoint x: 811, startPoint y: 622, endPoint x: 816, endPoint y: 608, distance: 14.9
click at [814, 617] on button "Cancel" at bounding box center [811, 607] width 71 height 35
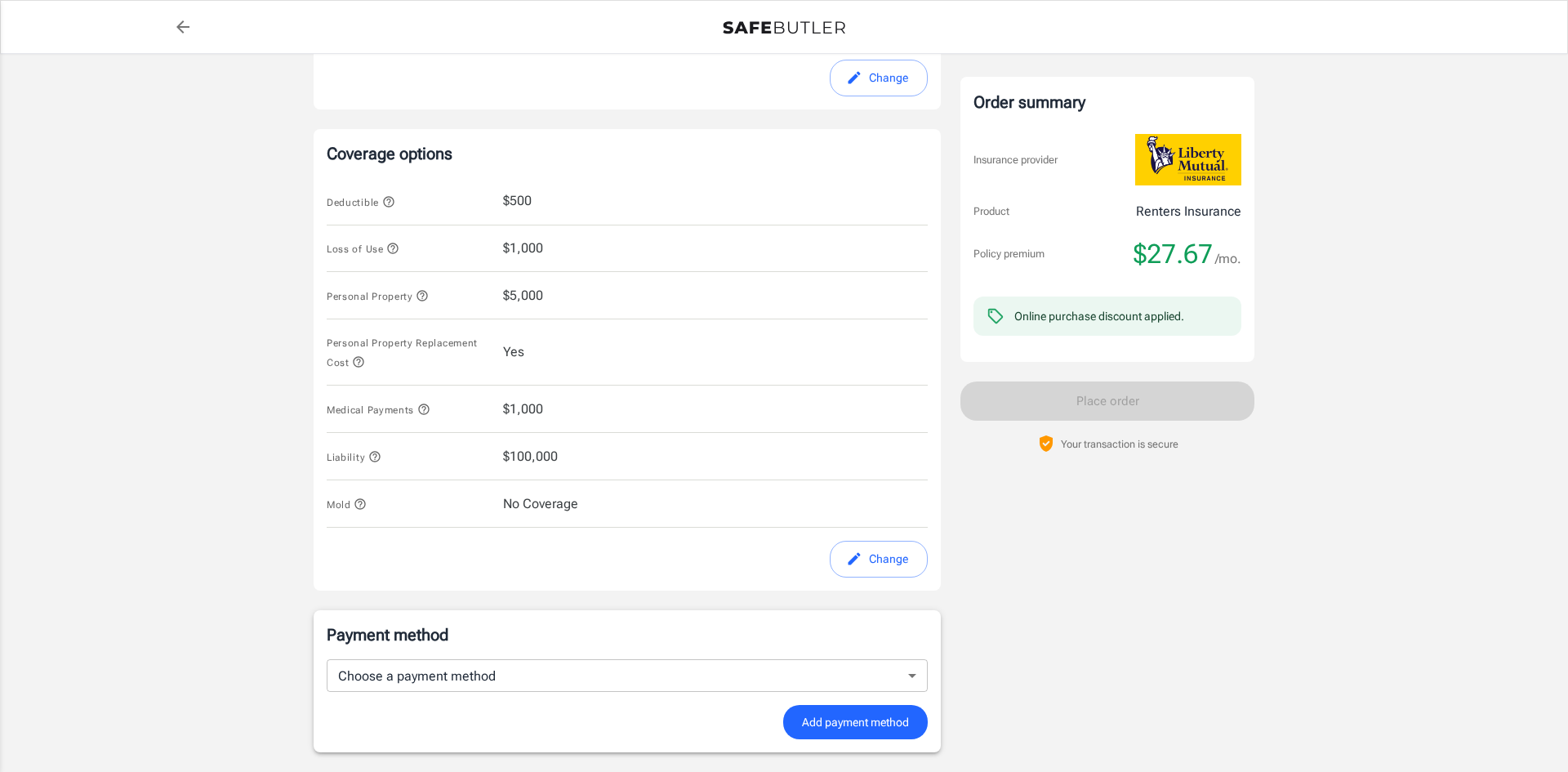
click at [816, 607] on div "Liberty Mutual Renters Insurance [STREET_ADDRESS] Your address is standardized.…" at bounding box center [627, 172] width 627 height 1411
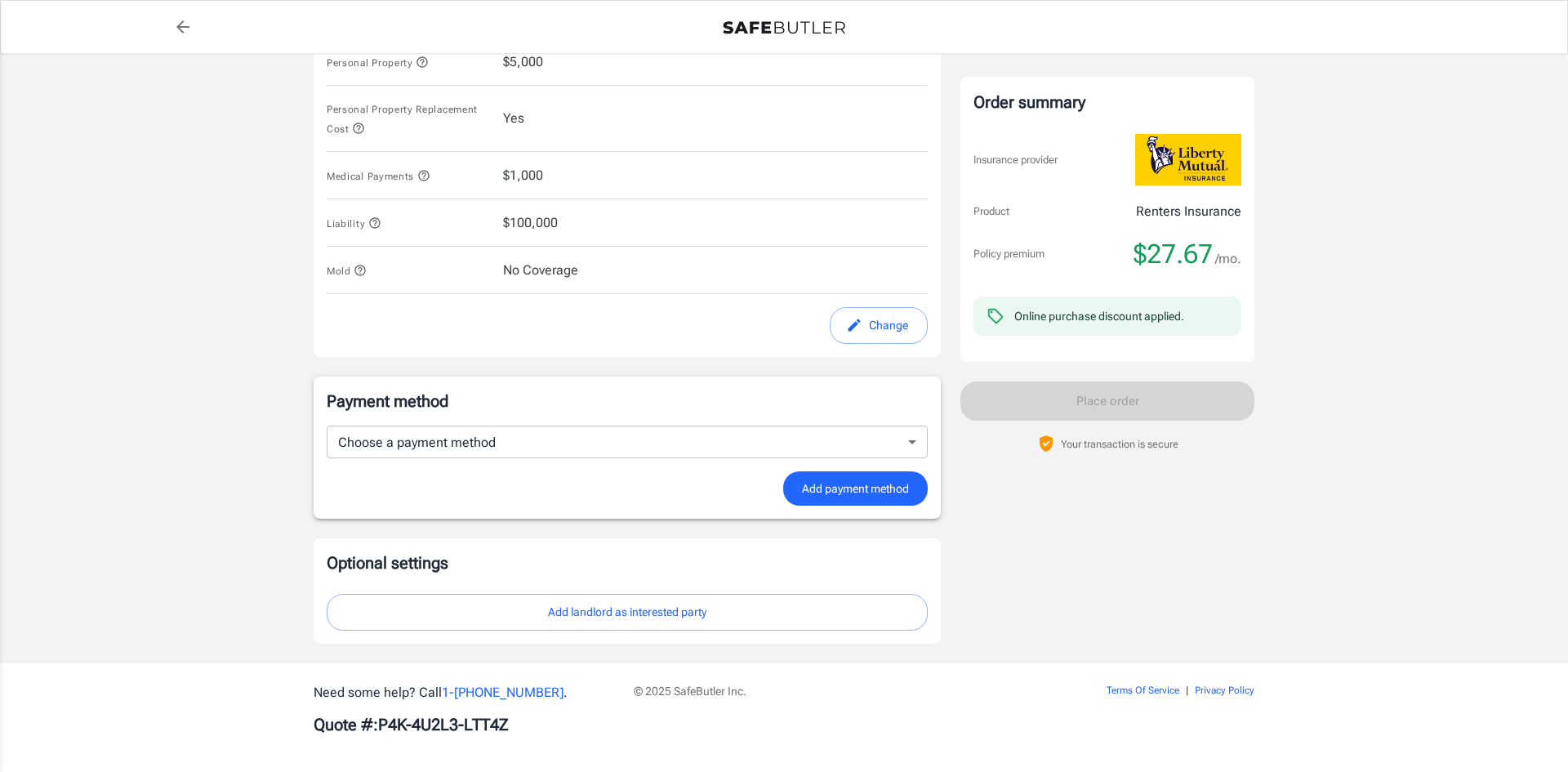
scroll to position [846, 0]
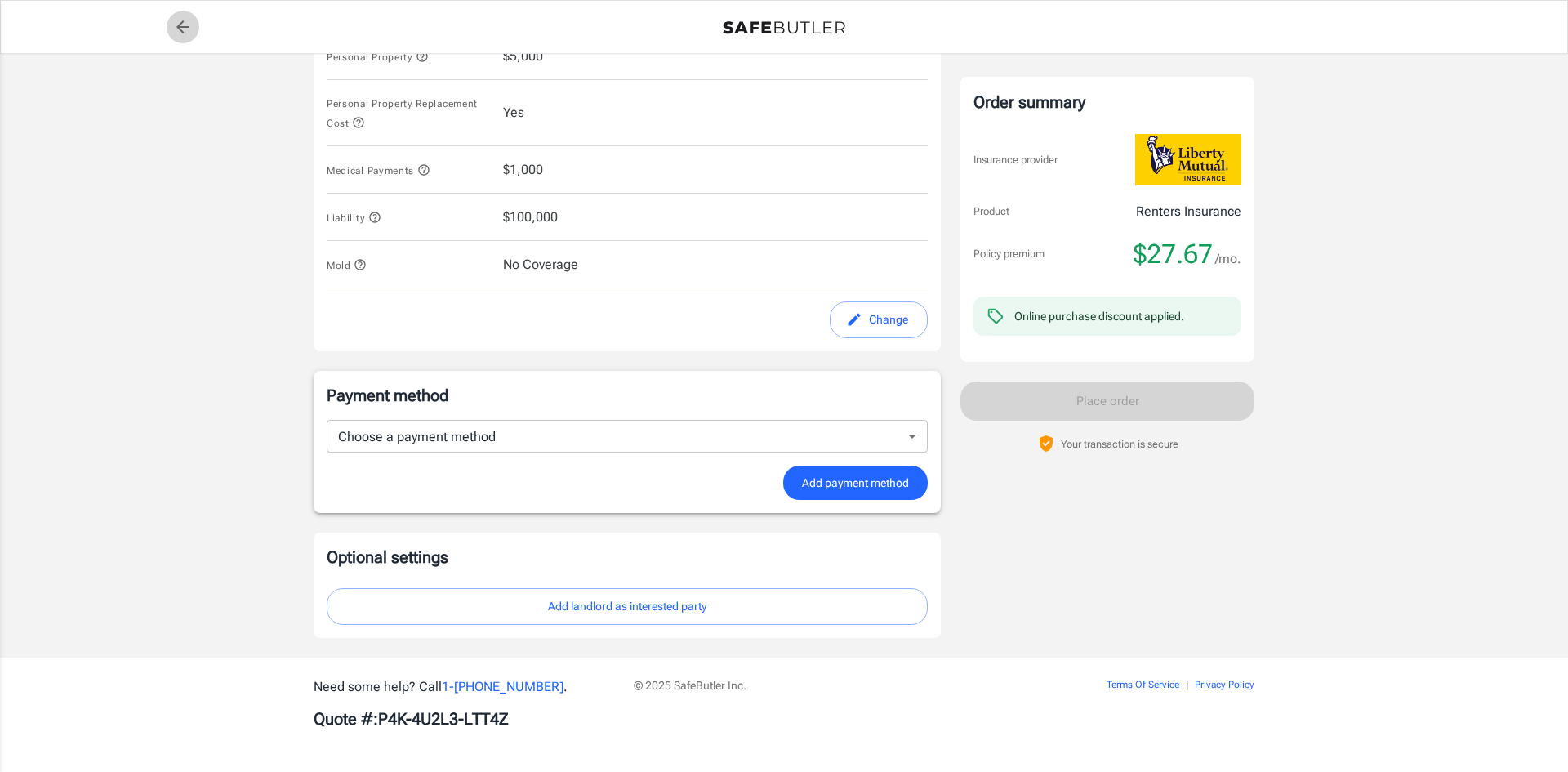
click at [172, 23] on link "back to quotes" at bounding box center [183, 27] width 33 height 33
